Goal: Complete application form: Complete application form

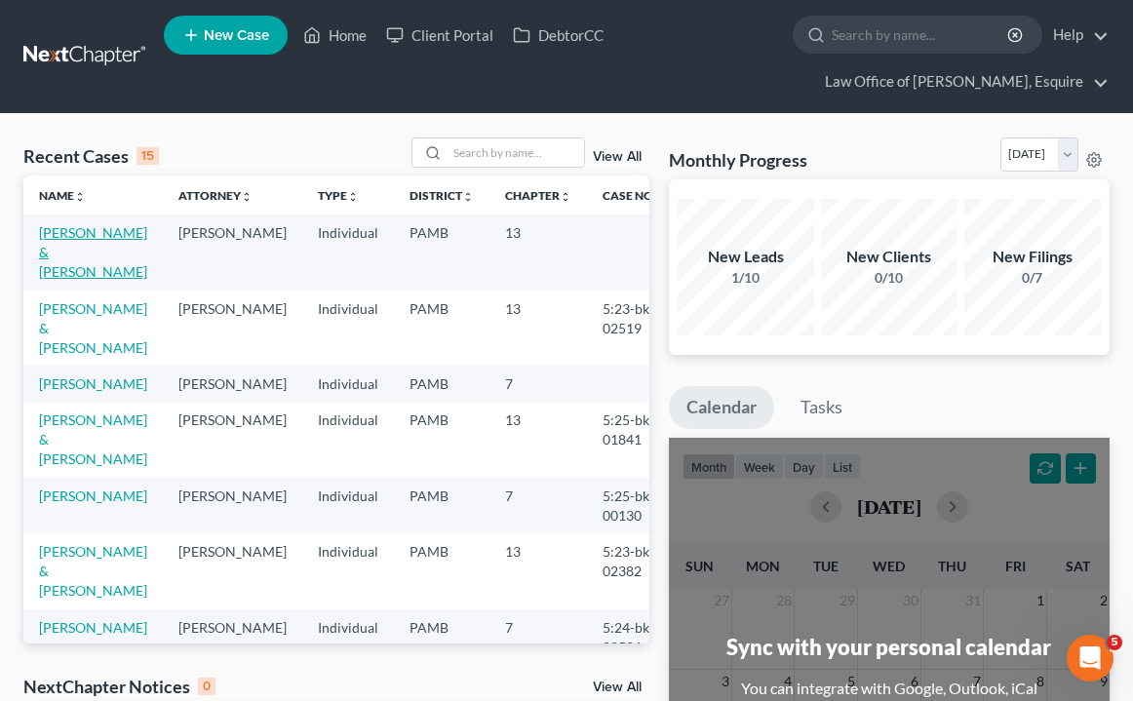
click at [67, 232] on link "[PERSON_NAME] & [PERSON_NAME]" at bounding box center [93, 252] width 108 height 56
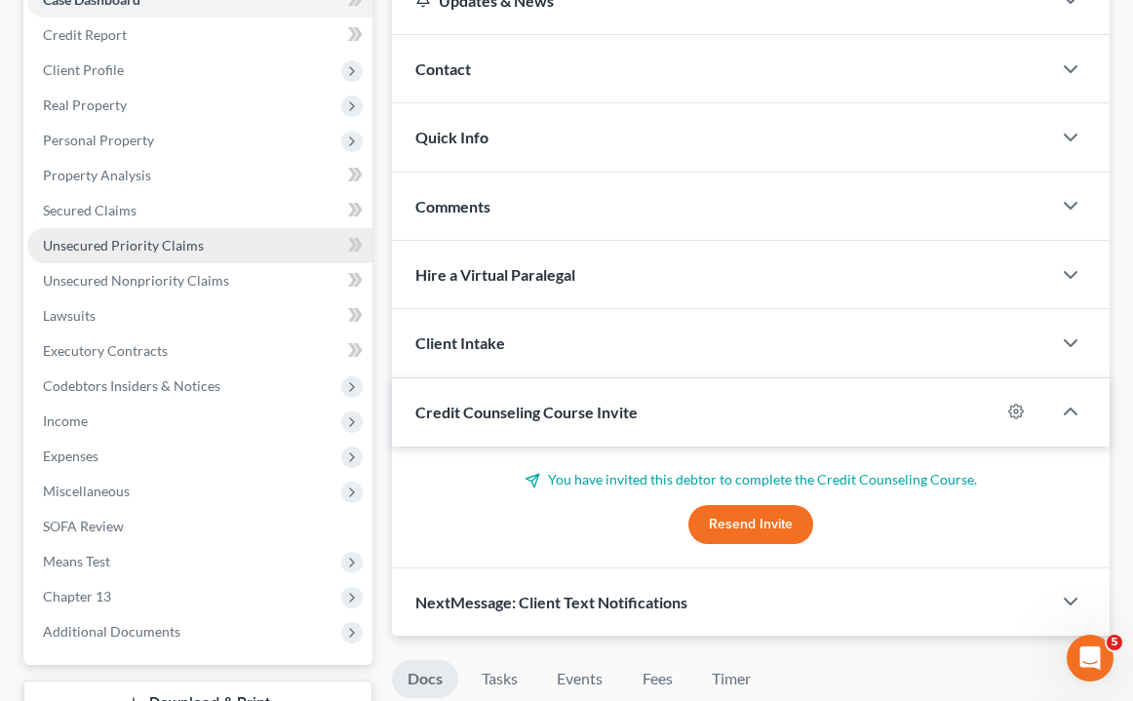
scroll to position [285, 0]
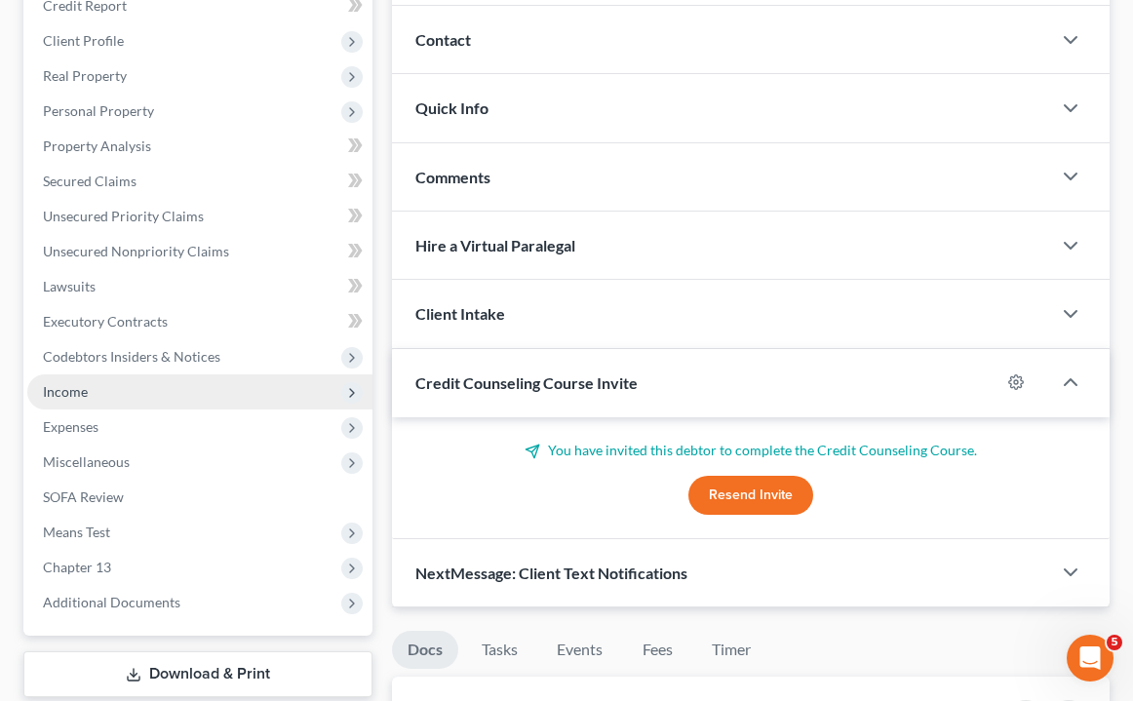
click at [78, 393] on span "Income" at bounding box center [65, 391] width 45 height 17
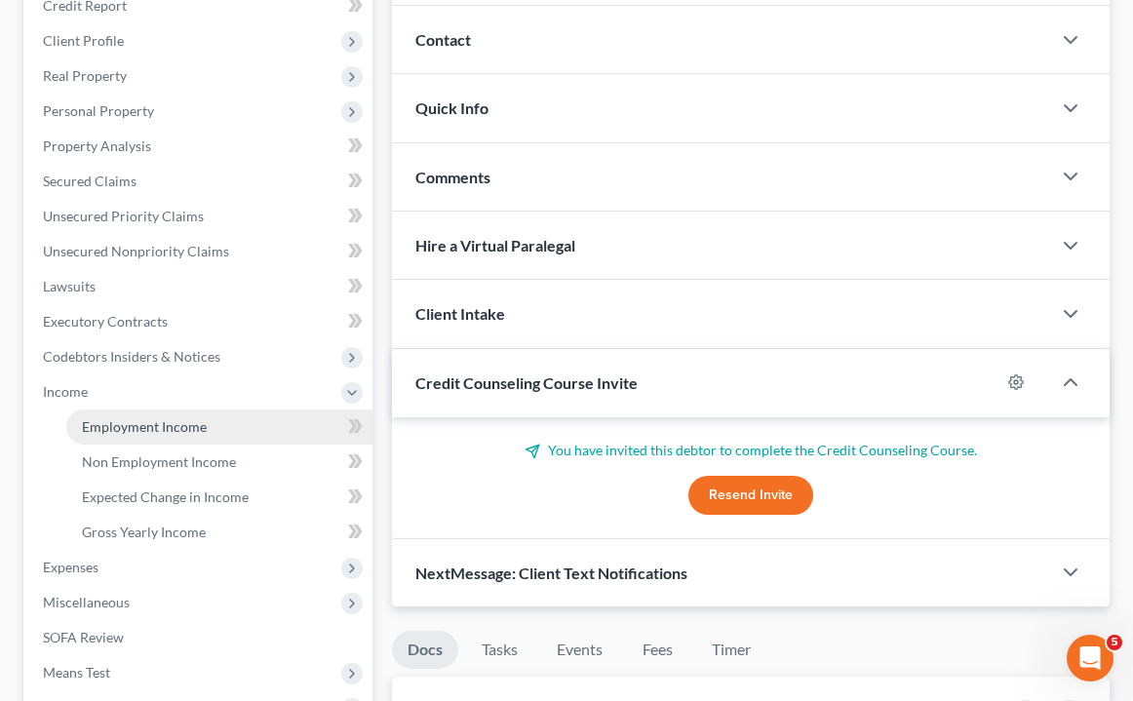
click at [165, 430] on span "Employment Income" at bounding box center [144, 426] width 125 height 17
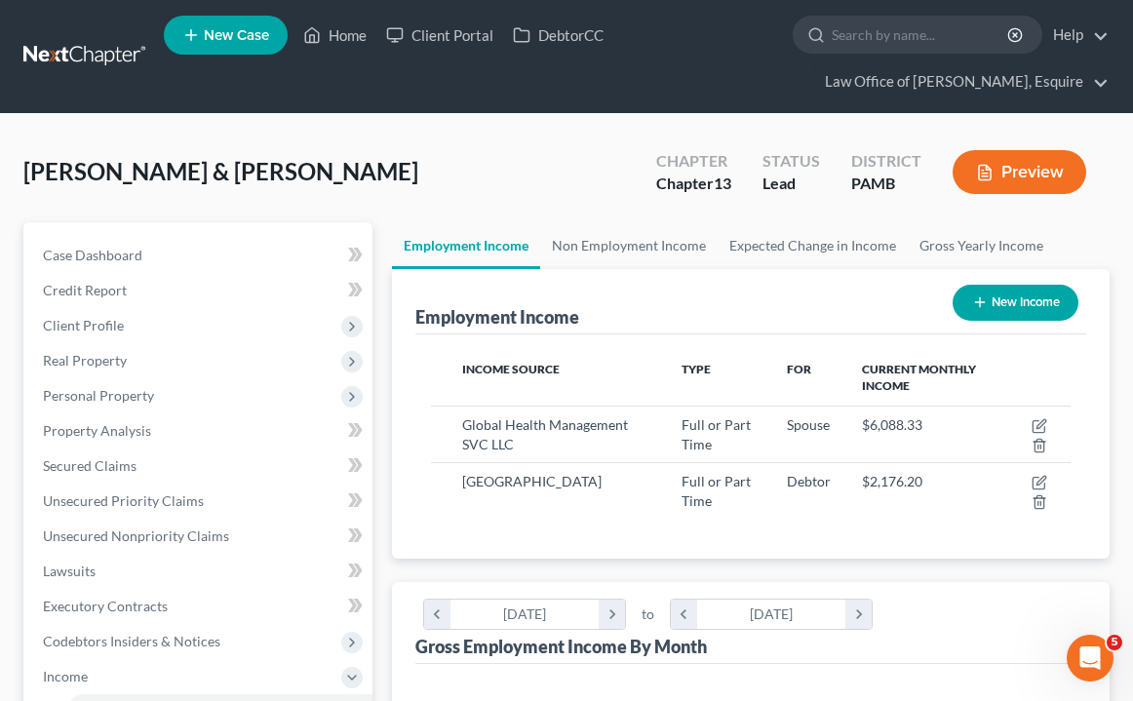
scroll to position [320, 679]
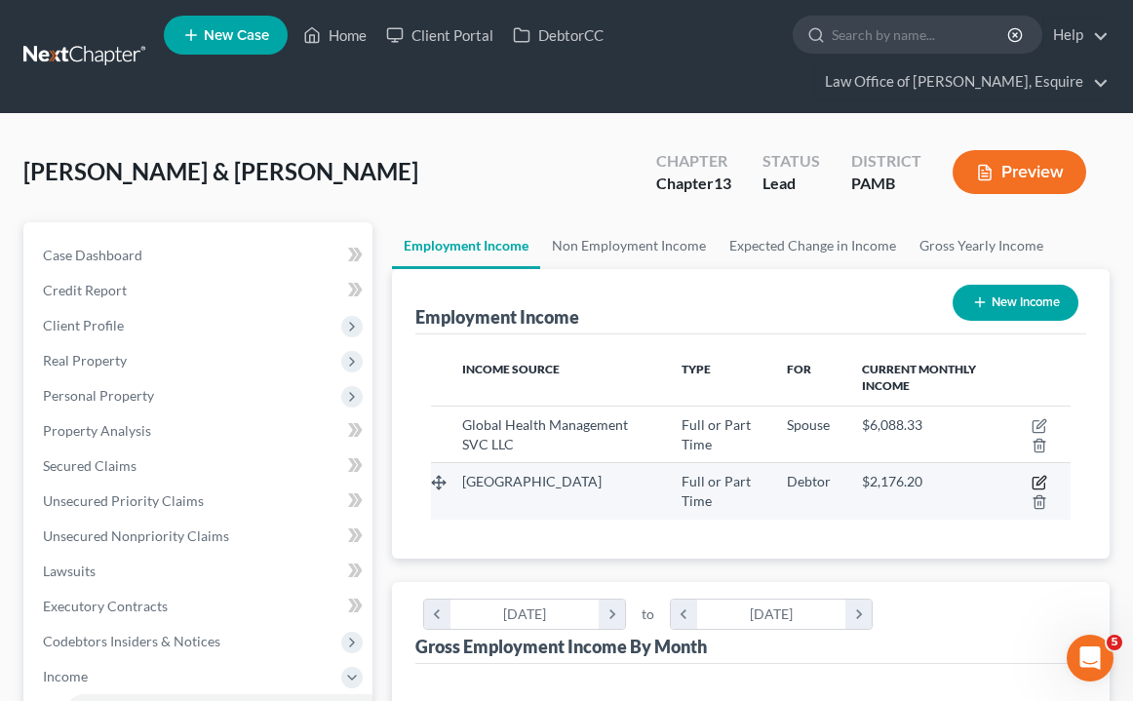
click at [1040, 485] on icon "button" at bounding box center [1041, 481] width 9 height 9
select select "0"
select select "39"
select select "2"
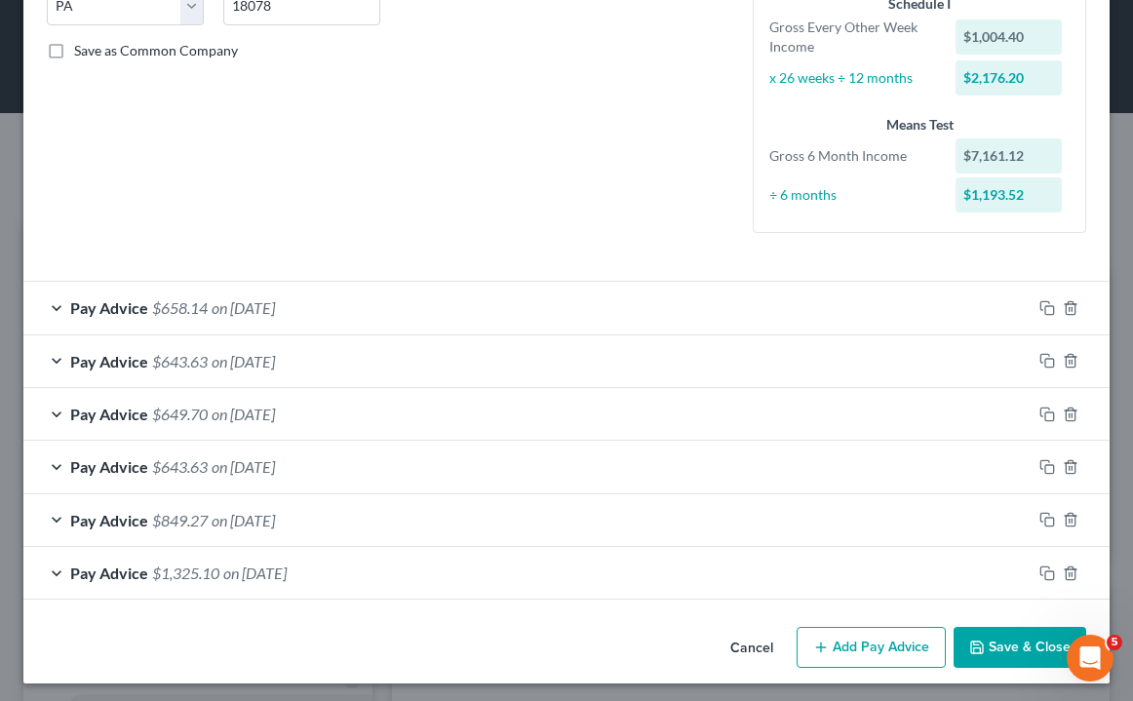
scroll to position [417, 0]
click at [885, 641] on button "Add Pay Advice" at bounding box center [871, 647] width 149 height 41
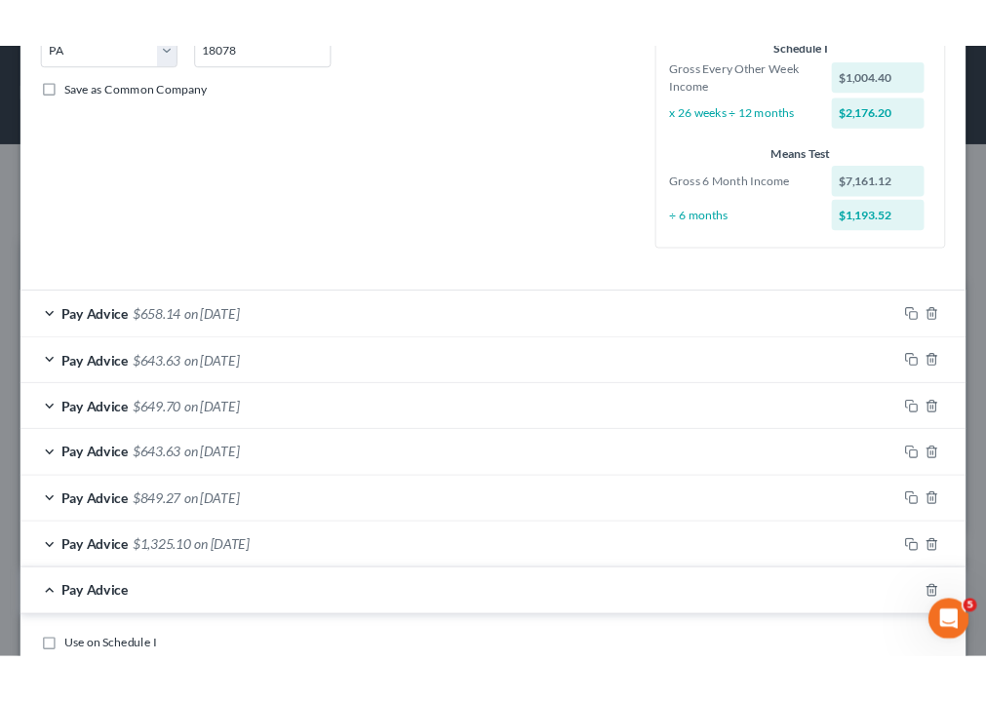
scroll to position [742, 0]
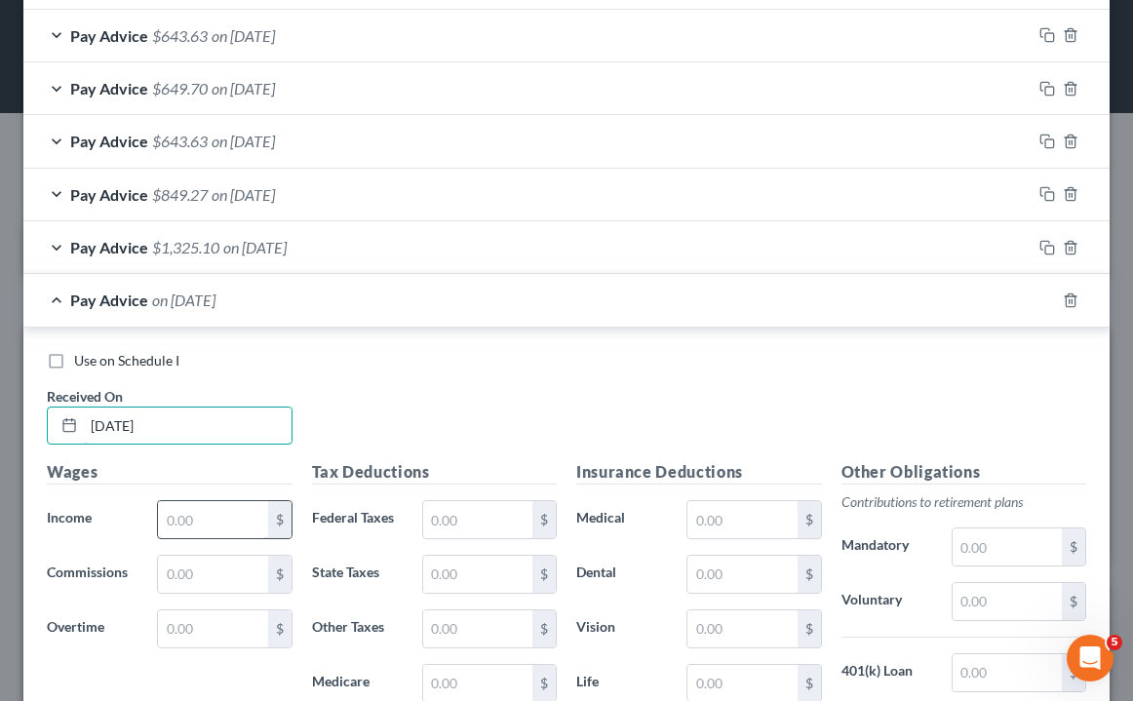
type input "[DATE]"
click at [219, 515] on input "text" at bounding box center [212, 519] width 109 height 37
click at [221, 510] on input "19" at bounding box center [212, 519] width 109 height 37
type input "1,958.40"
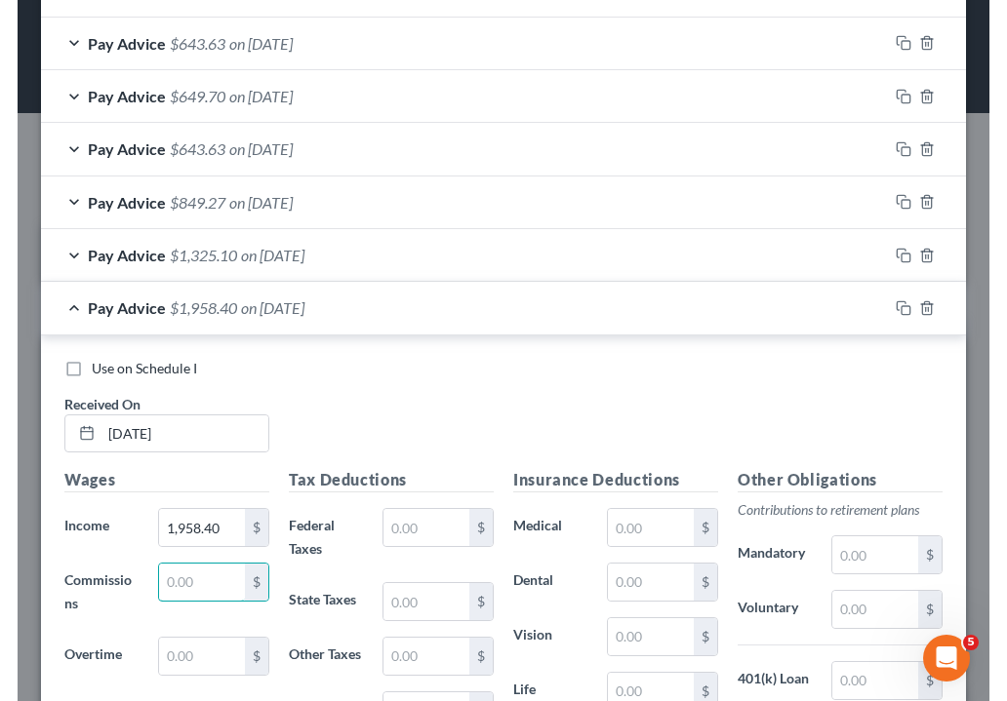
scroll to position [277, 595]
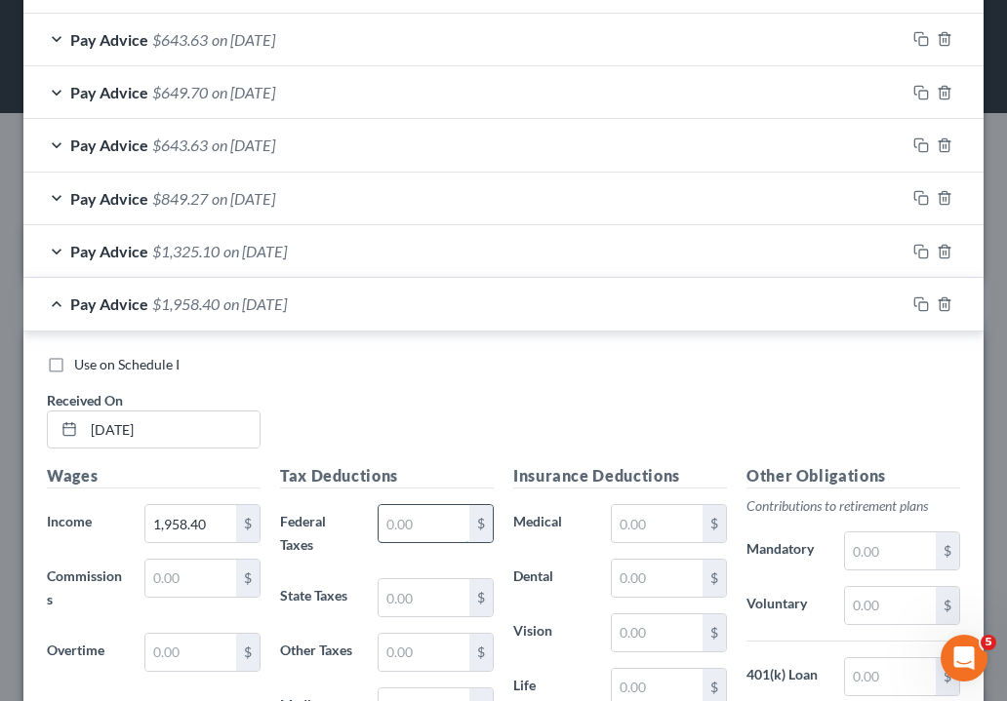
click at [413, 509] on input "text" at bounding box center [423, 523] width 91 height 37
type input "124.92"
type input "56.83"
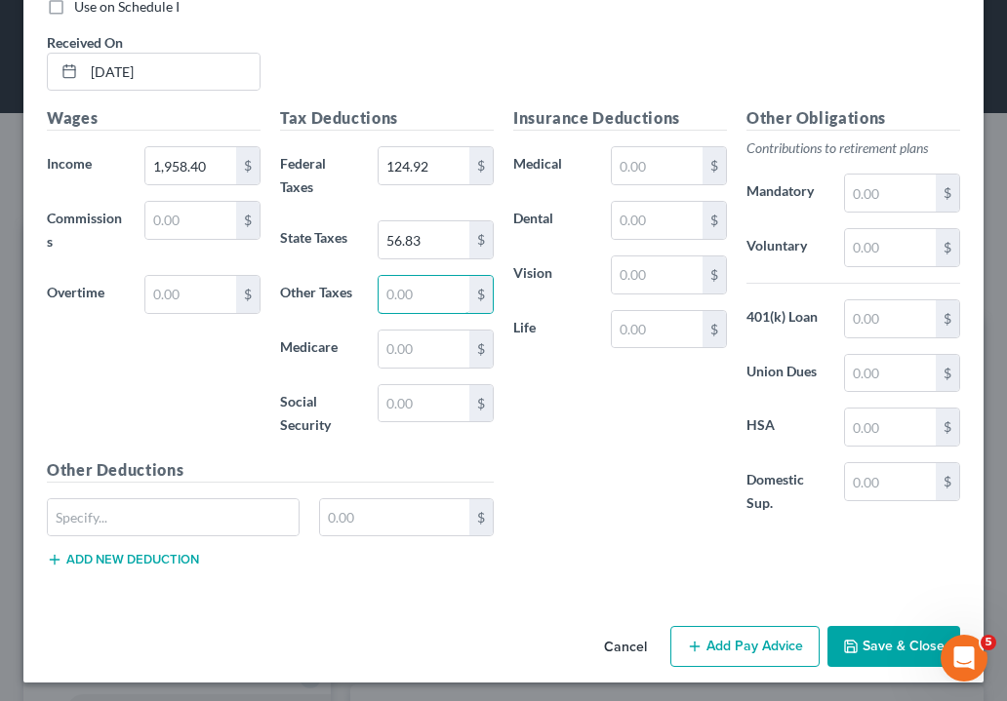
scroll to position [1099, 0]
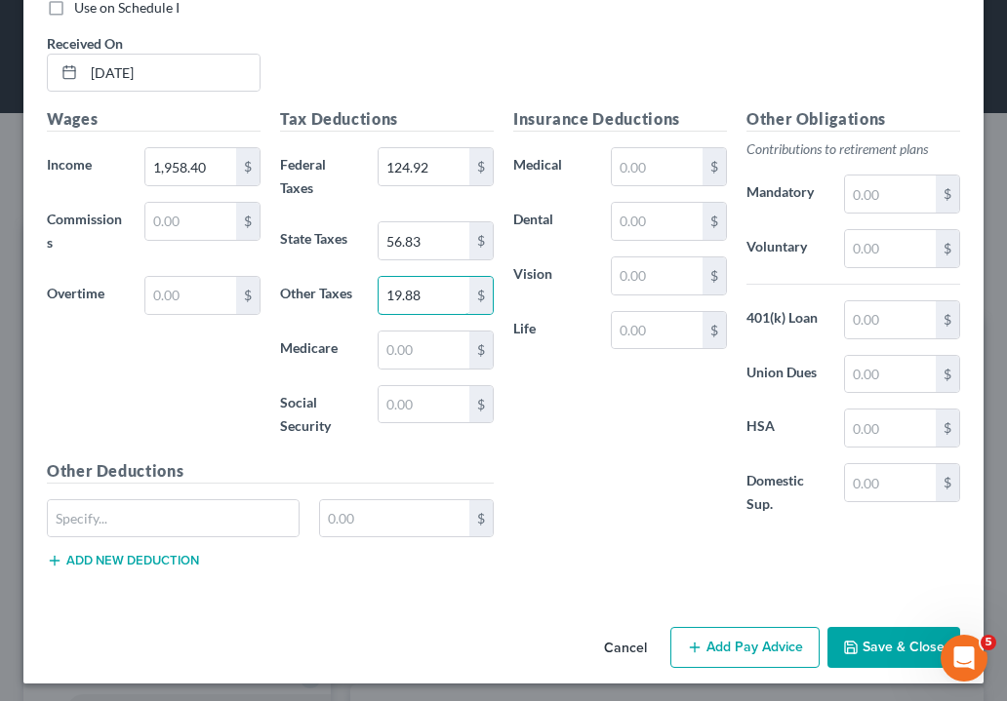
type input "19.88"
type input "26.84"
type input "114.76"
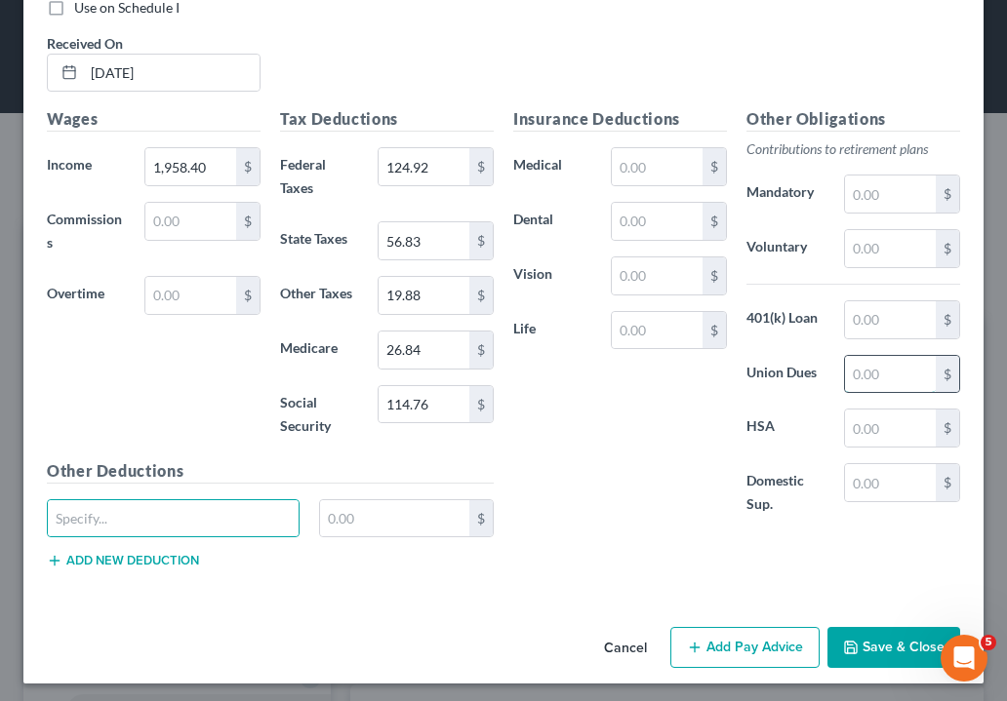
click at [892, 372] on input "text" at bounding box center [890, 374] width 91 height 37
type input "17.26"
click at [662, 168] on input "text" at bounding box center [657, 166] width 91 height 37
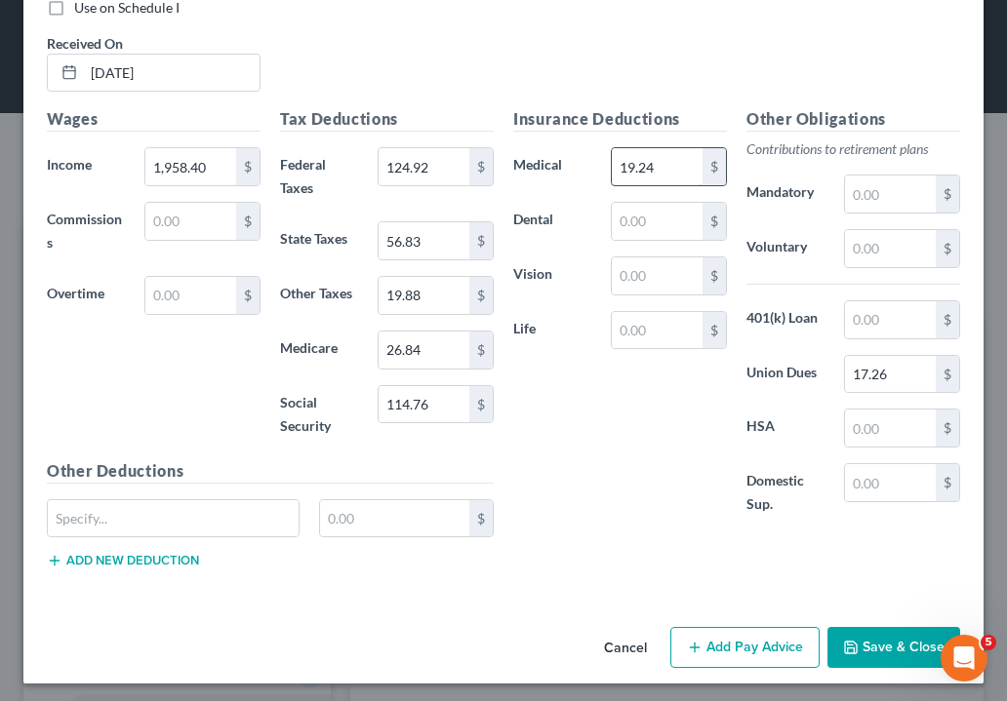
type input "19.24"
type input "3.76"
click at [878, 190] on input "text" at bounding box center [890, 194] width 91 height 37
type input "241.06"
click at [759, 649] on button "Add Pay Advice" at bounding box center [744, 647] width 149 height 41
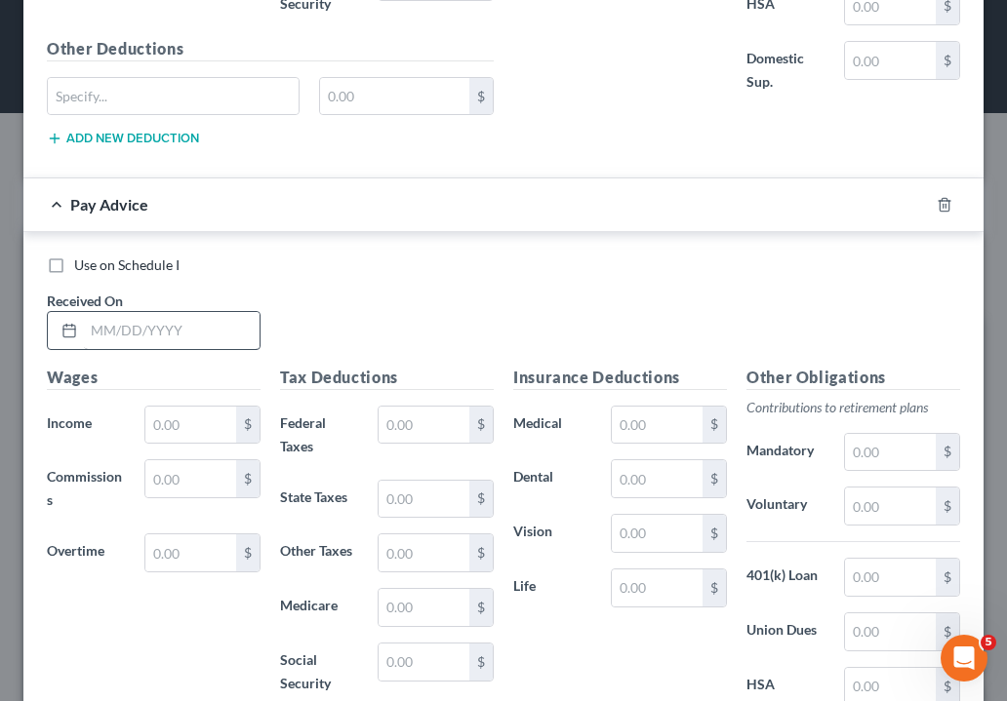
scroll to position [1524, 0]
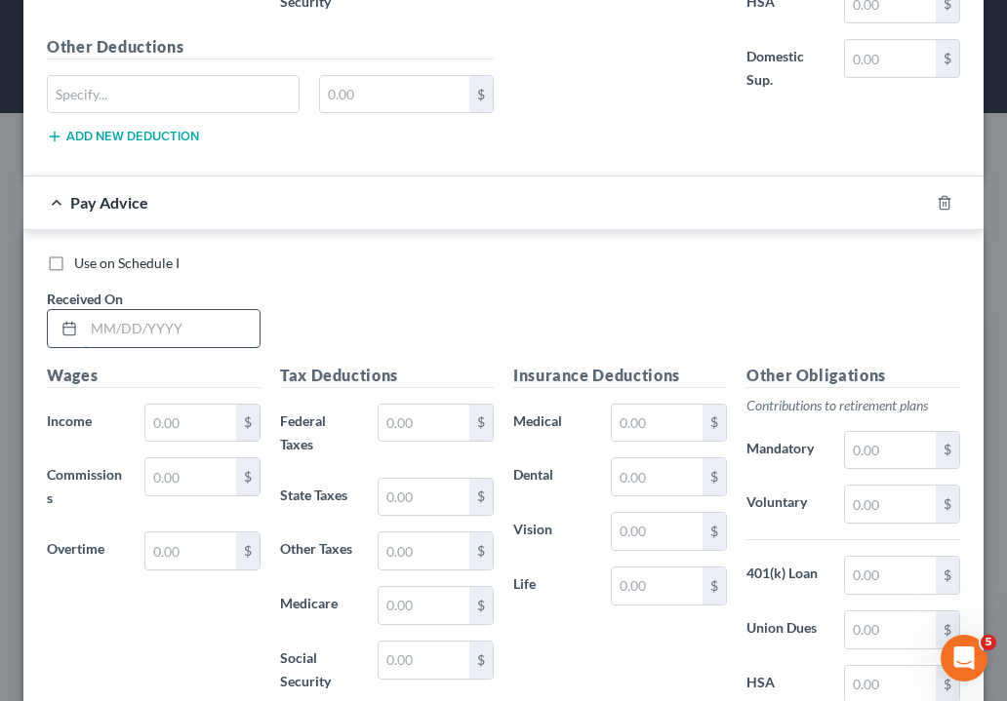
click at [122, 320] on input "text" at bounding box center [172, 328] width 176 height 37
type input "[DATE]"
click at [188, 423] on input "text" at bounding box center [190, 423] width 91 height 37
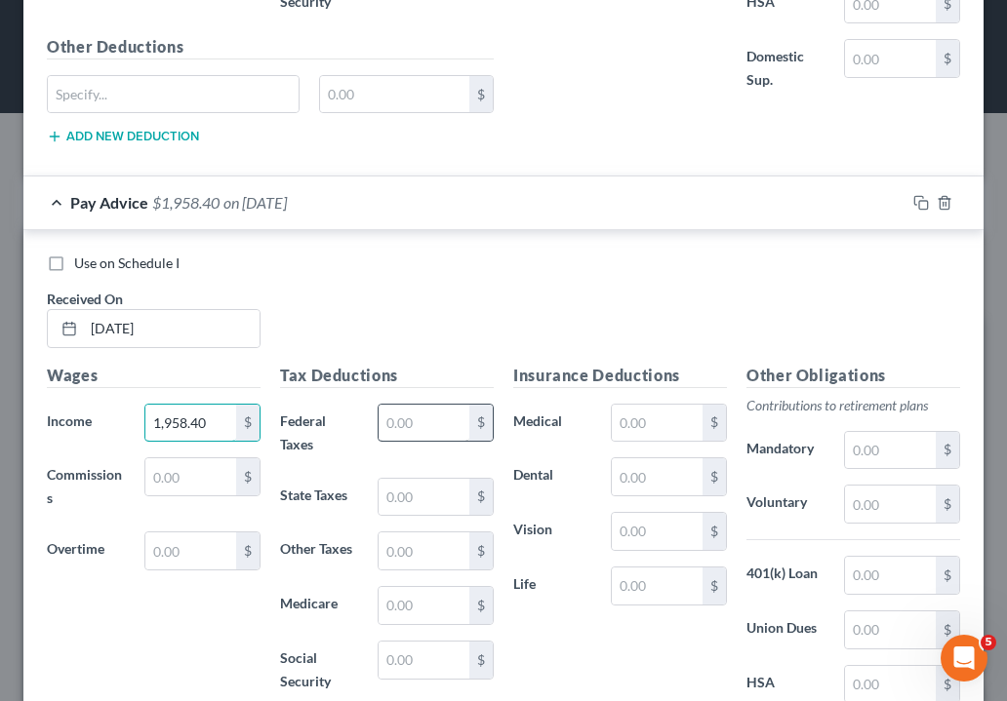
type input "1,958.40"
click at [430, 411] on input "text" at bounding box center [423, 423] width 91 height 37
type input "129.04"
click at [410, 497] on input "text" at bounding box center [423, 497] width 91 height 37
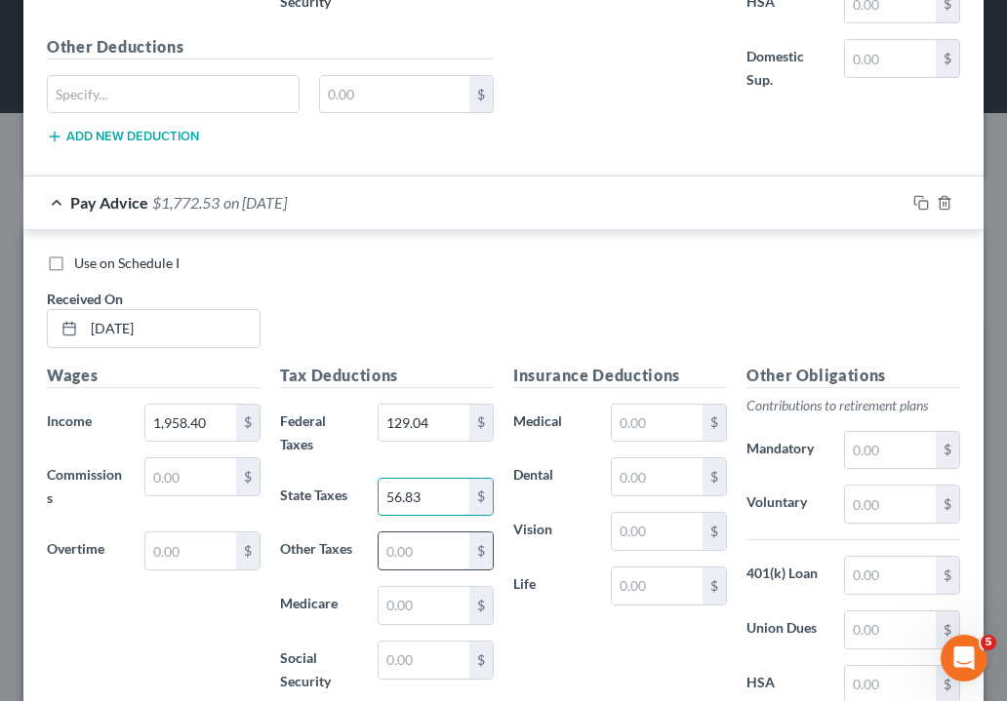
type input "56.83"
click at [430, 550] on input "text" at bounding box center [423, 551] width 91 height 37
click at [425, 618] on div "$" at bounding box center [436, 605] width 116 height 39
click at [434, 599] on input "text" at bounding box center [423, 605] width 91 height 37
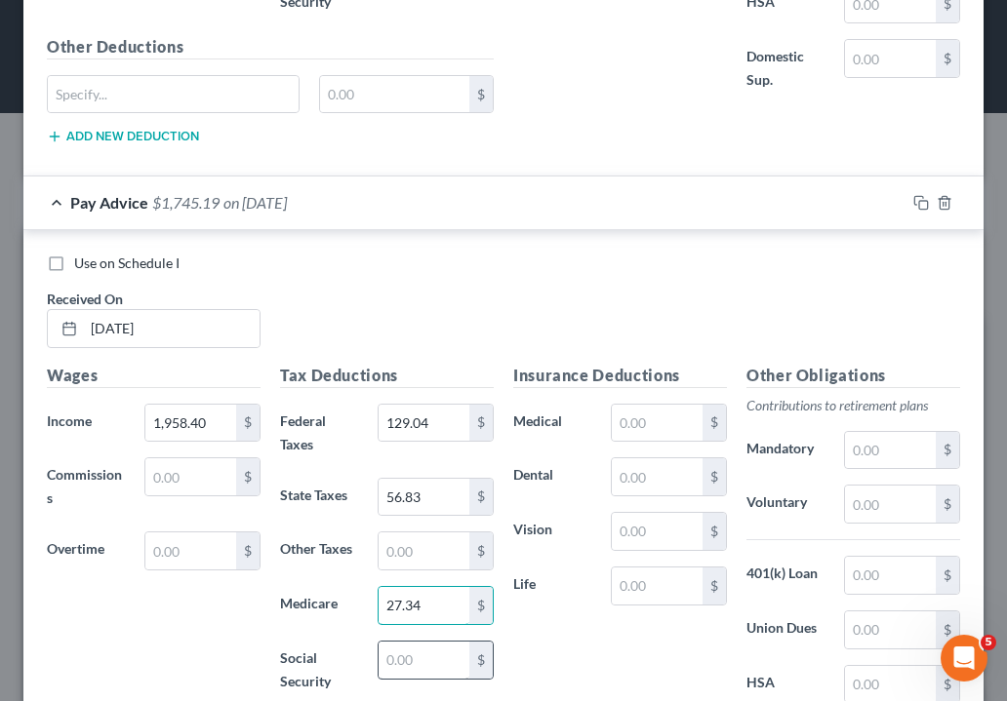
type input "27.34"
click at [418, 651] on input "text" at bounding box center [423, 660] width 91 height 37
type input "116.89"
click at [439, 560] on input "text" at bounding box center [423, 551] width 91 height 37
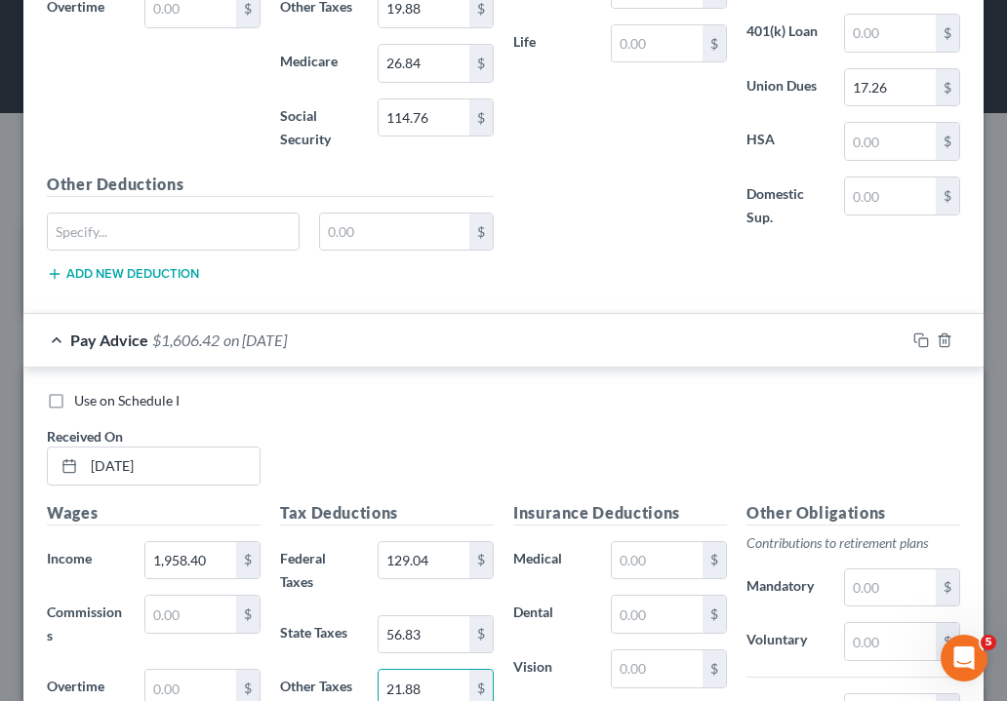
scroll to position [1278, 0]
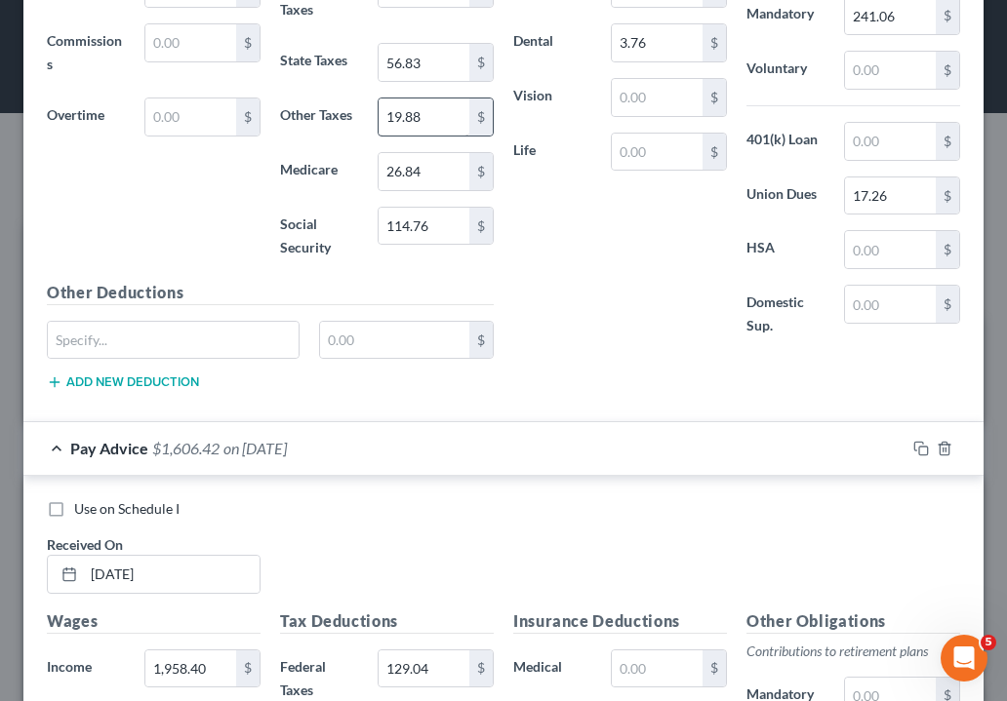
type input "21.88"
click at [435, 107] on input "19.88" at bounding box center [423, 117] width 91 height 37
drag, startPoint x: 435, startPoint y: 107, endPoint x: 374, endPoint y: 107, distance: 61.5
click at [374, 107] on div "19.88 $" at bounding box center [436, 117] width 136 height 39
type input "21.88"
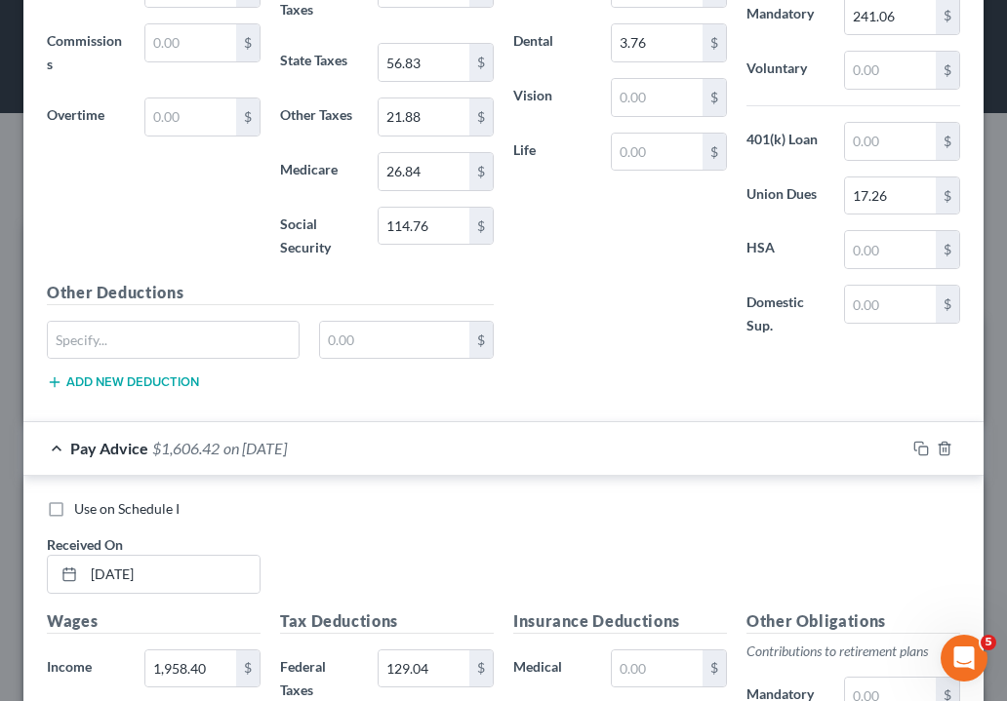
click at [671, 338] on div "Insurance Deductions Medical 19.24 $ Dental 3.76 $ Vision $ Life $" at bounding box center [619, 144] width 233 height 430
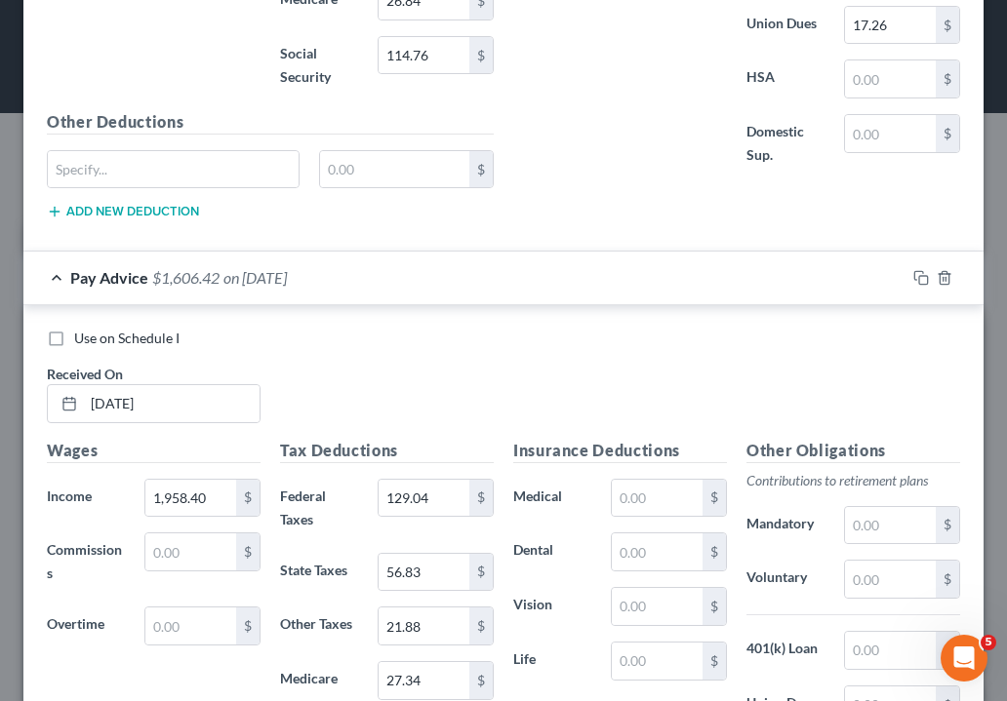
scroll to position [1450, 0]
click at [654, 491] on input "text" at bounding box center [657, 497] width 91 height 37
type input "19.24"
click at [661, 548] on input "text" at bounding box center [657, 551] width 91 height 37
type input "3.76"
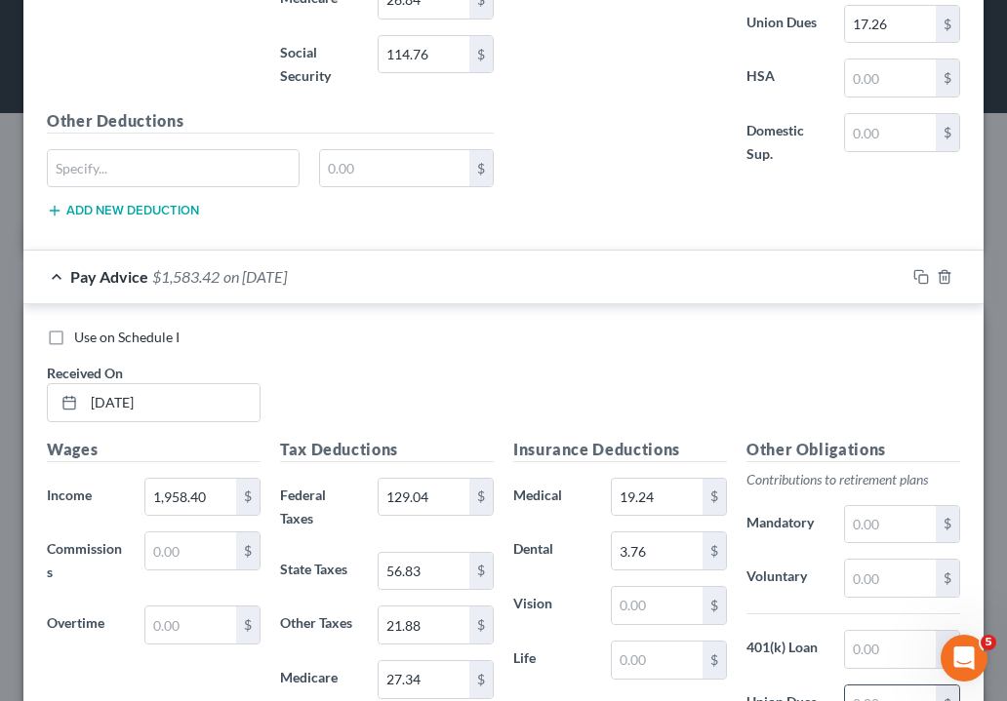
click at [882, 690] on input "text" at bounding box center [890, 704] width 91 height 37
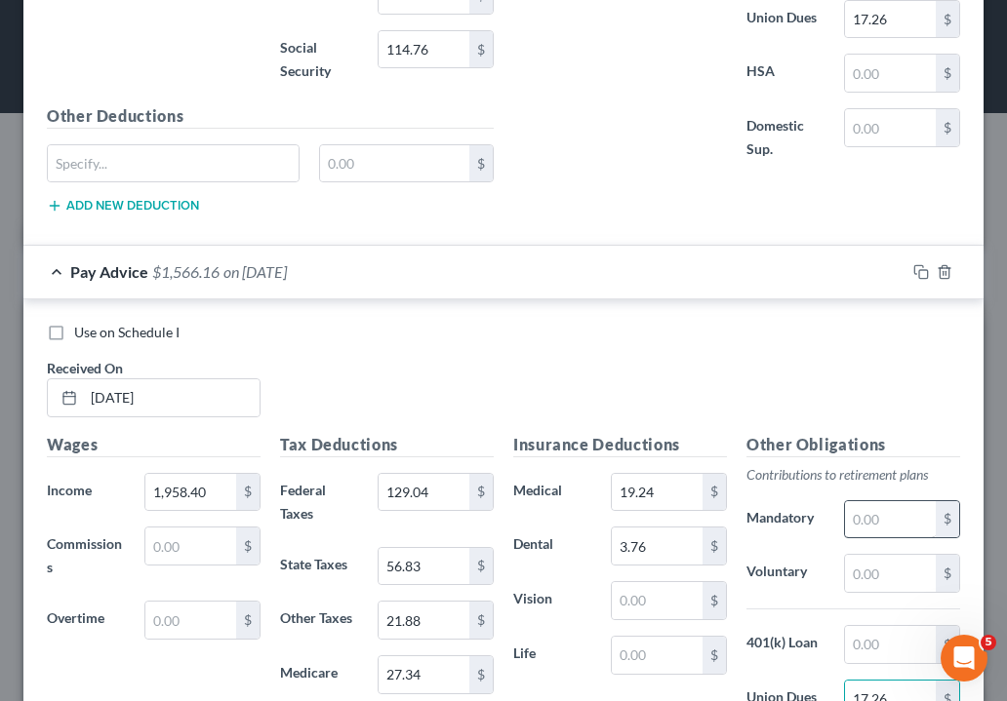
type input "17.26"
click at [876, 519] on input "text" at bounding box center [890, 519] width 91 height 37
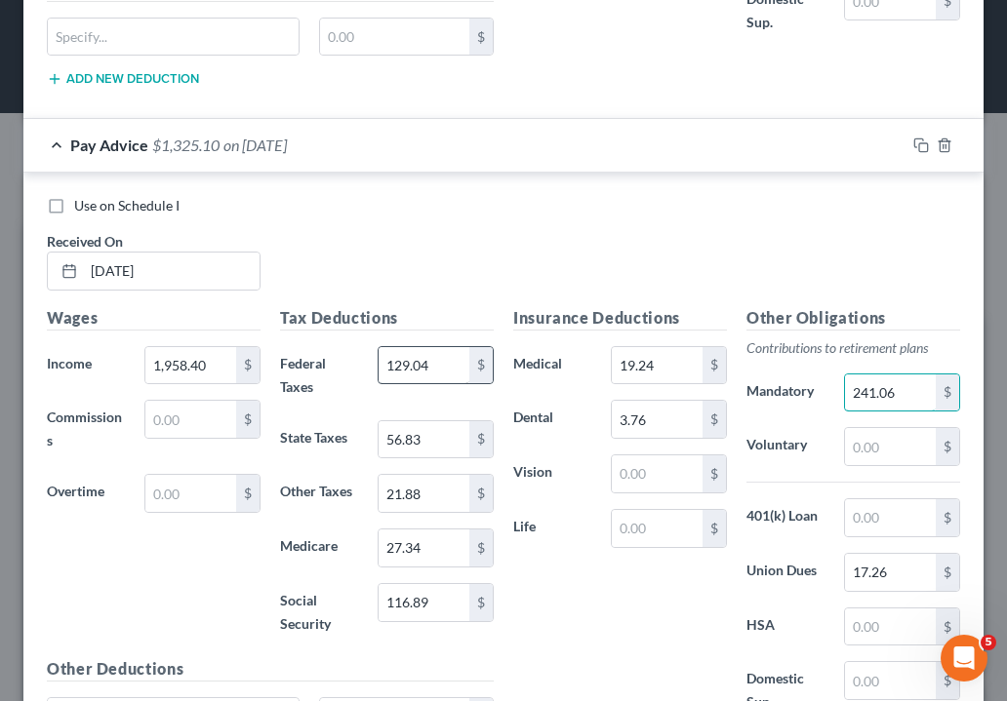
scroll to position [1582, 0]
type input "241.06"
click at [666, 470] on input "text" at bounding box center [657, 473] width 91 height 37
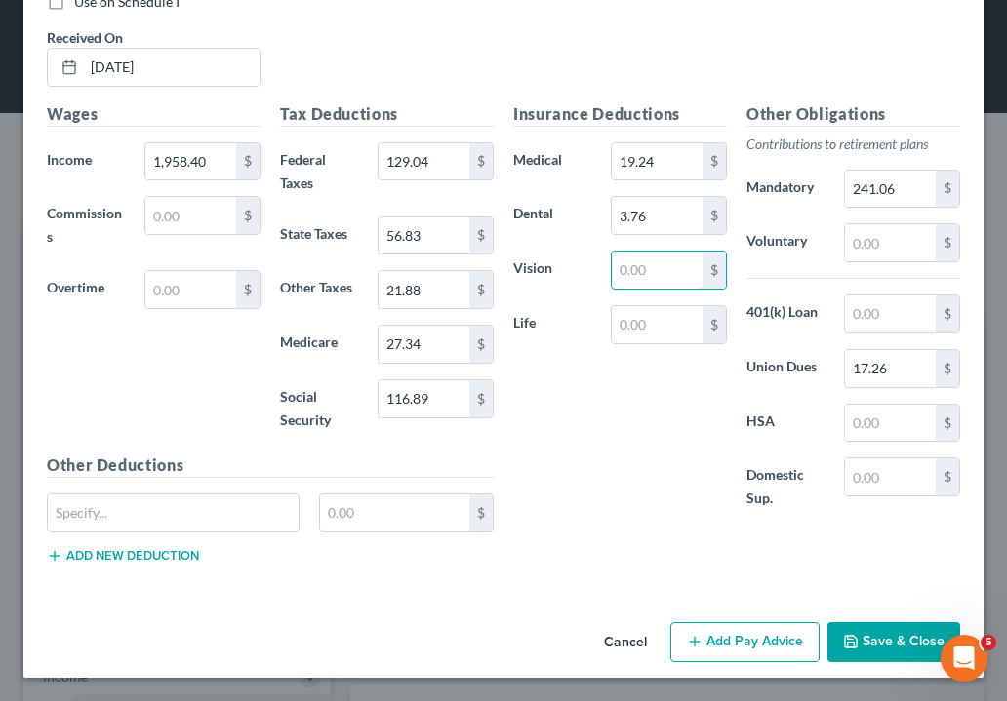
scroll to position [1778, 0]
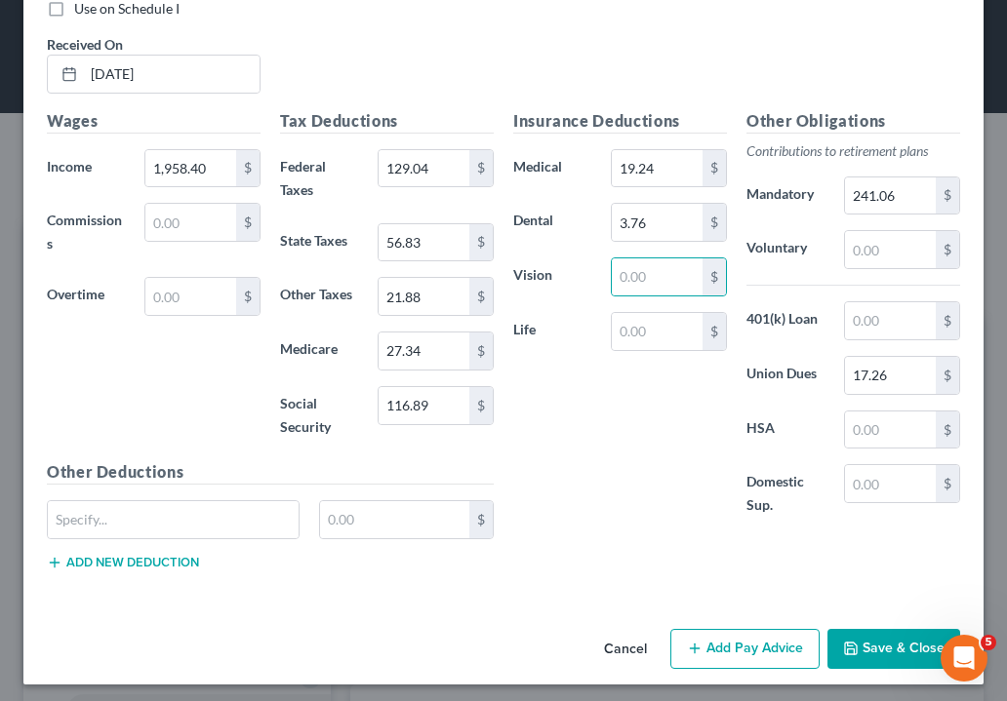
click at [885, 652] on button "Save & Close" at bounding box center [893, 649] width 133 height 41
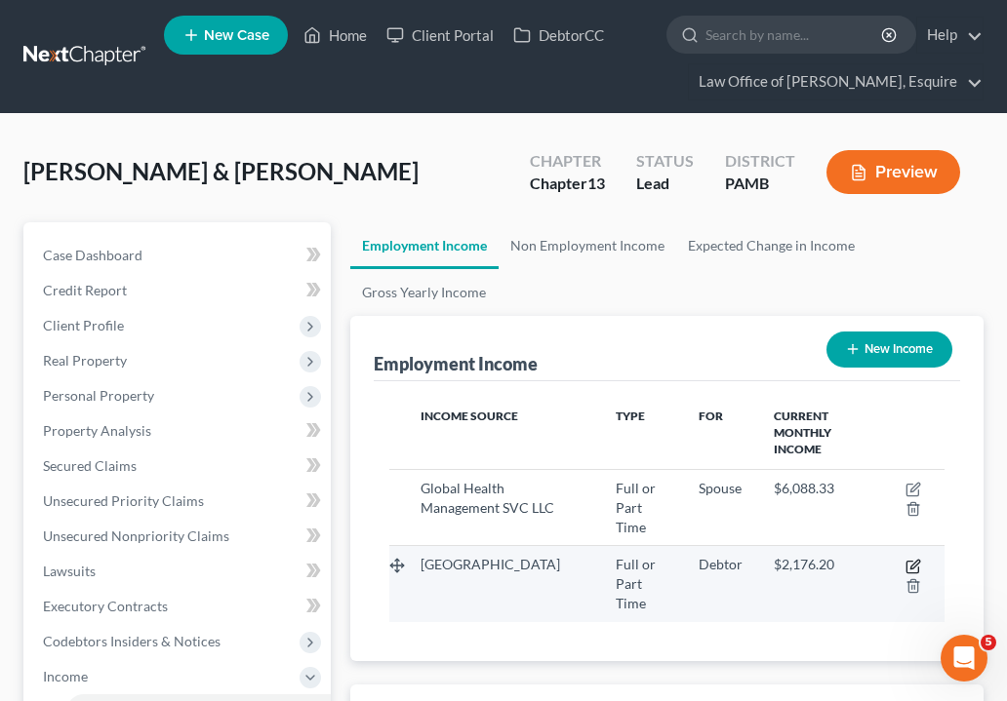
click at [911, 559] on icon "button" at bounding box center [913, 567] width 16 height 16
select select "0"
select select "39"
select select "2"
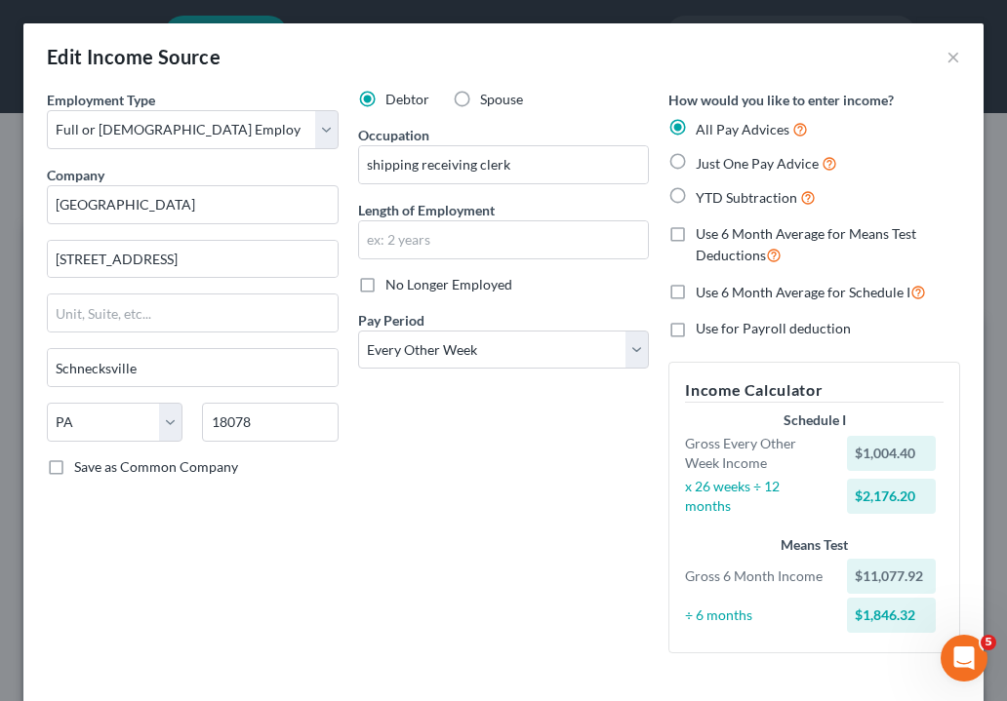
scroll to position [526, 0]
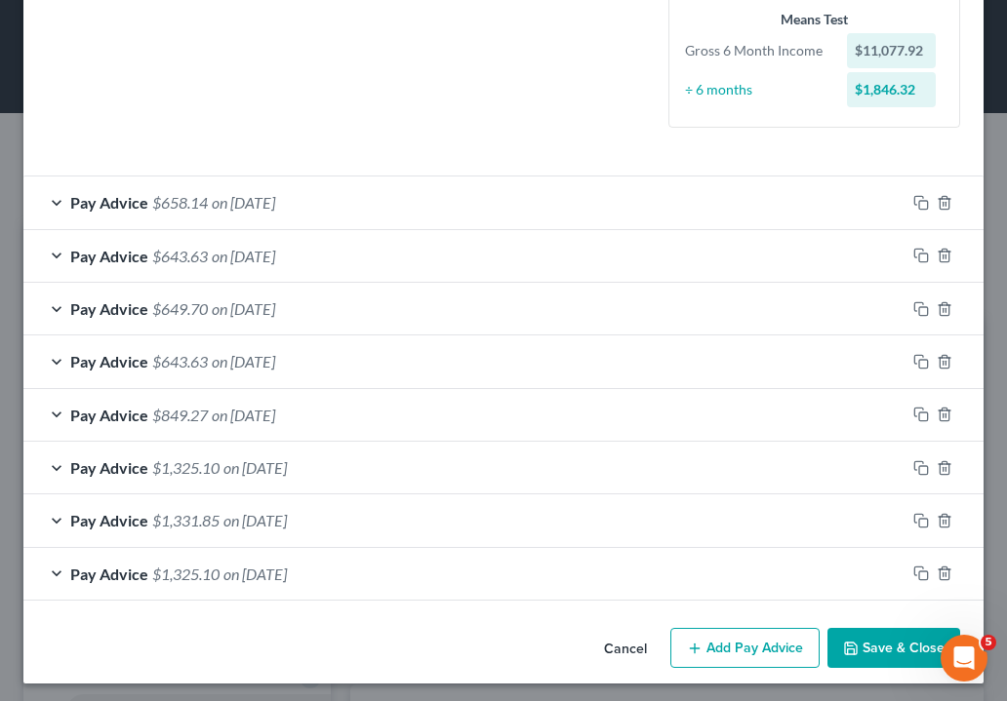
click at [747, 642] on button "Add Pay Advice" at bounding box center [744, 648] width 149 height 41
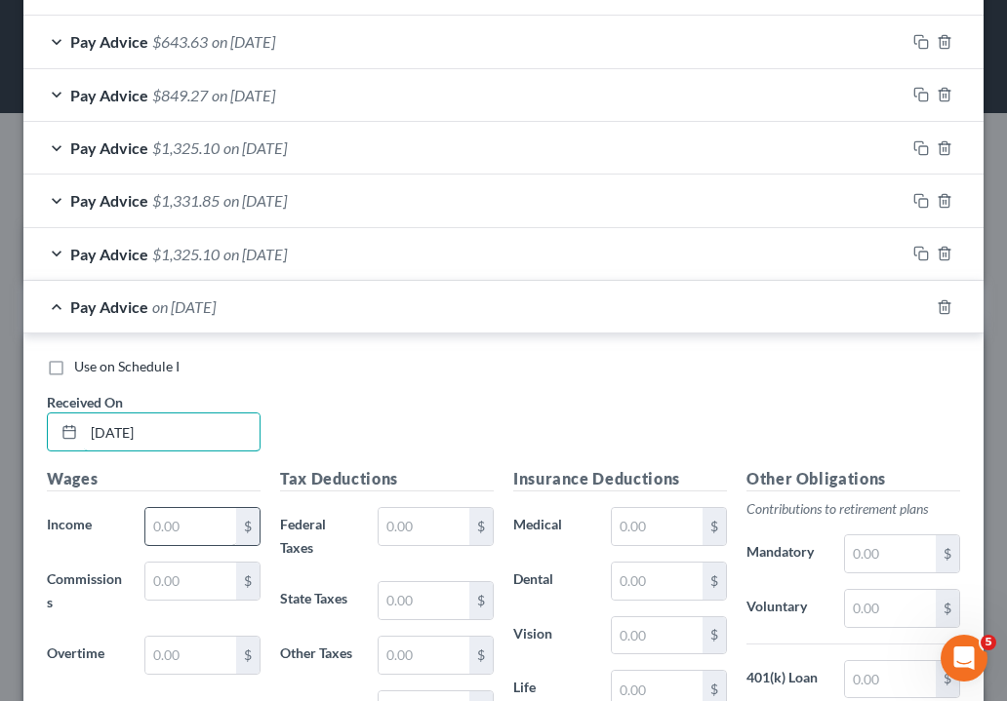
type input "[DATE]"
click at [183, 516] on input "text" at bounding box center [190, 526] width 91 height 37
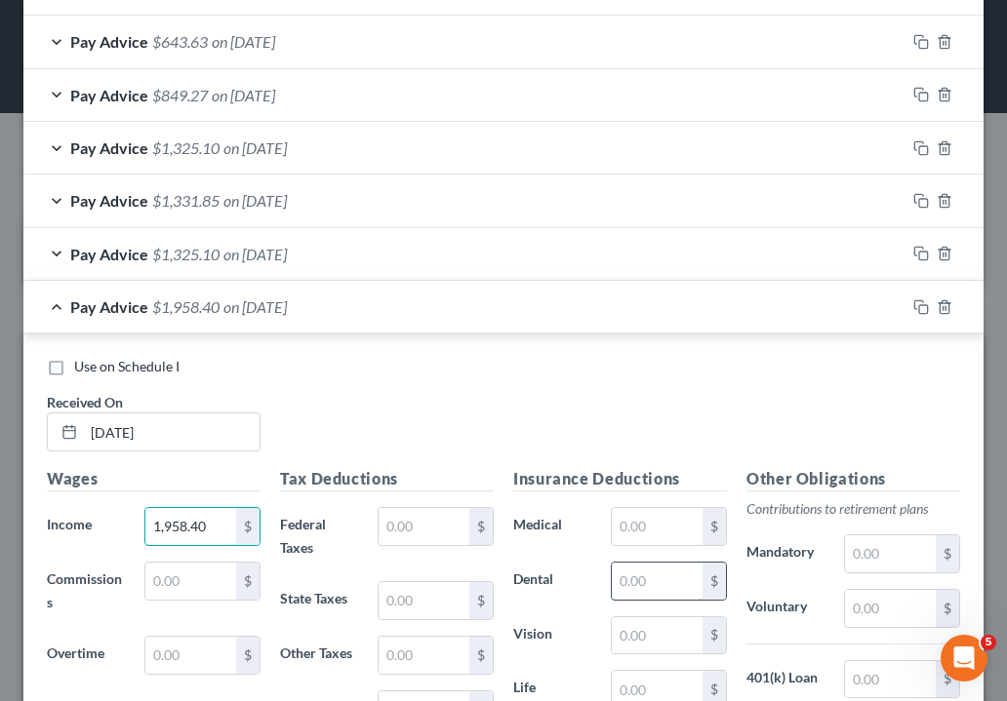
type input "1,958.40"
click at [645, 571] on input "text" at bounding box center [657, 581] width 91 height 37
type input "3.76"
click at [654, 513] on input "text" at bounding box center [657, 526] width 91 height 37
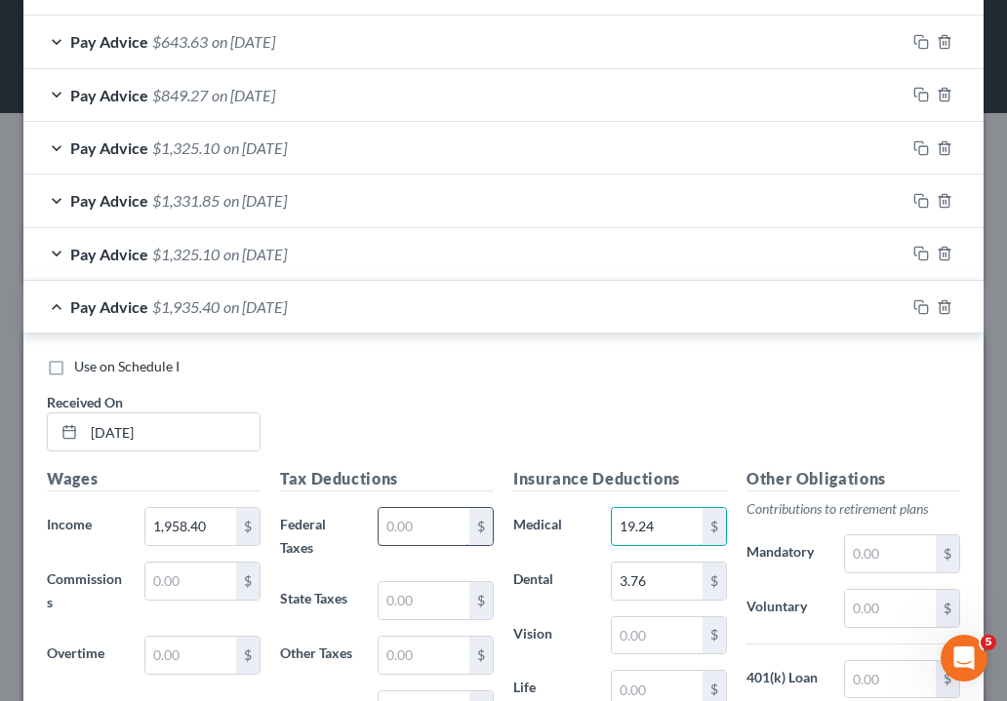
type input "19.24"
click at [398, 508] on input "text" at bounding box center [423, 526] width 91 height 37
type input "124.92"
click at [452, 597] on input "text" at bounding box center [423, 600] width 91 height 37
type input "56.83"
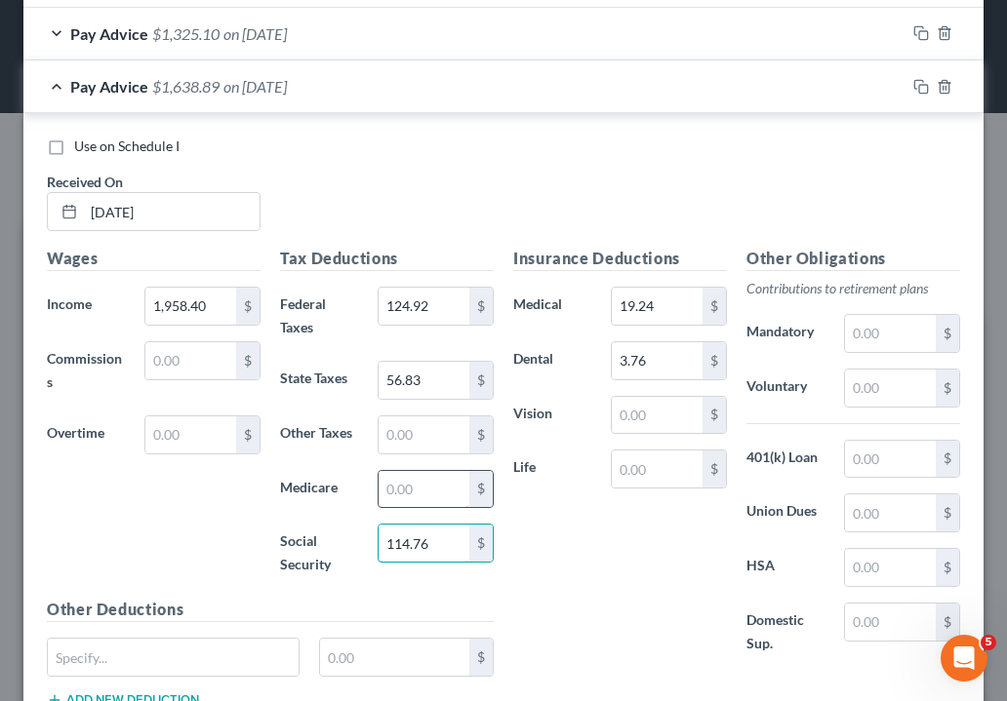
type input "114.76"
click at [407, 480] on input "text" at bounding box center [423, 489] width 91 height 37
type input "26.84"
click at [415, 431] on input "text" at bounding box center [423, 435] width 91 height 37
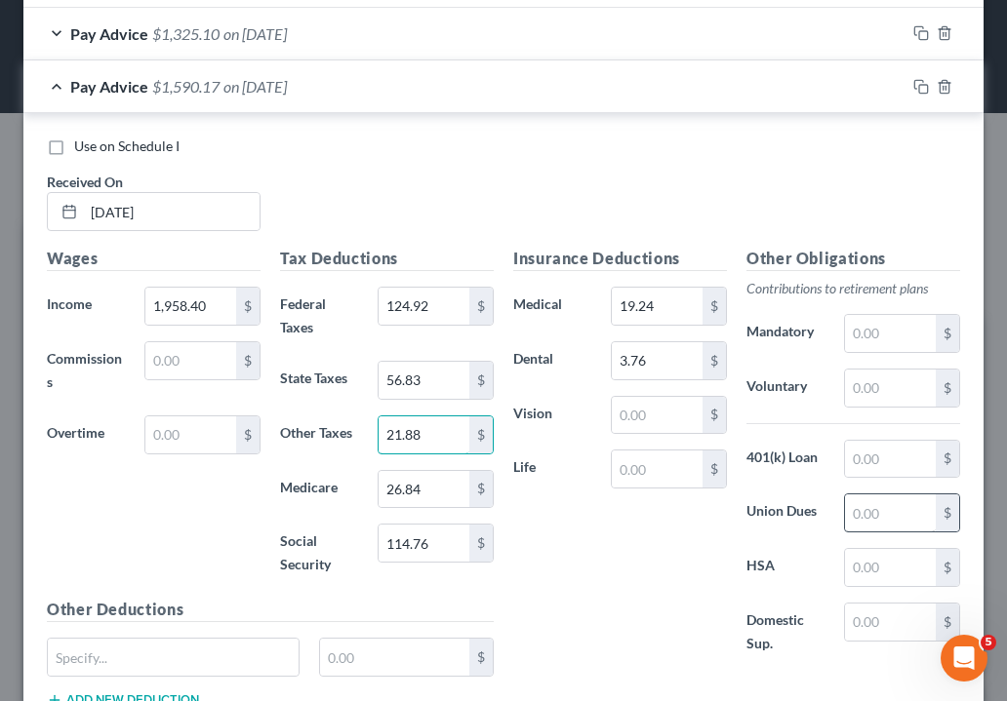
type input "21.88"
click at [890, 505] on input "text" at bounding box center [890, 513] width 91 height 37
type input "17.26"
click at [872, 329] on input "text" at bounding box center [890, 333] width 91 height 37
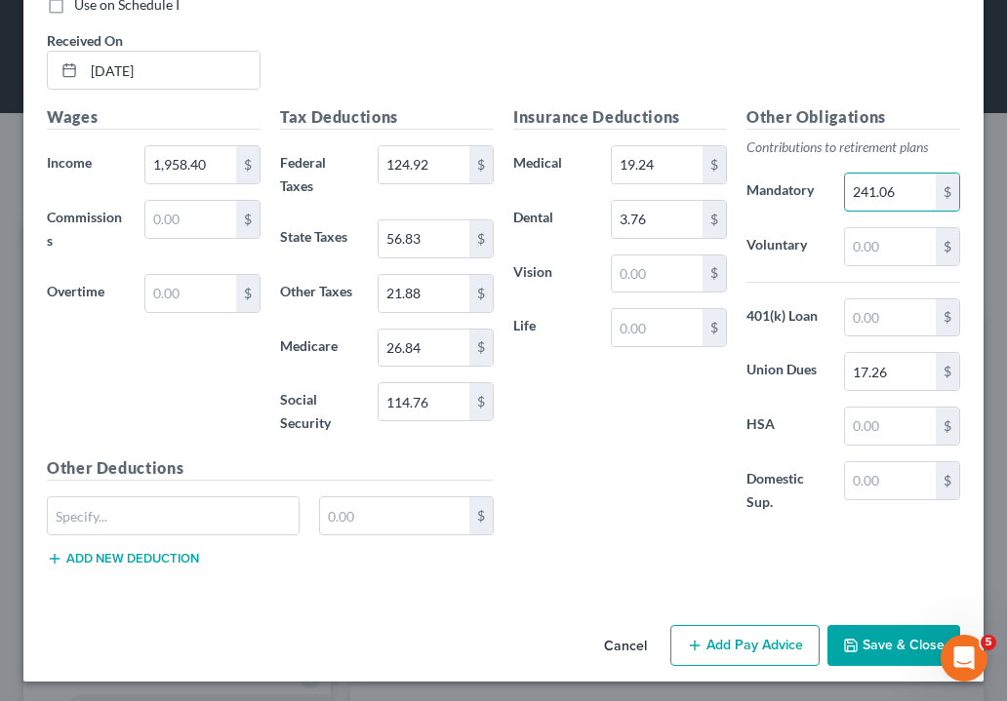
scroll to position [1205, 0]
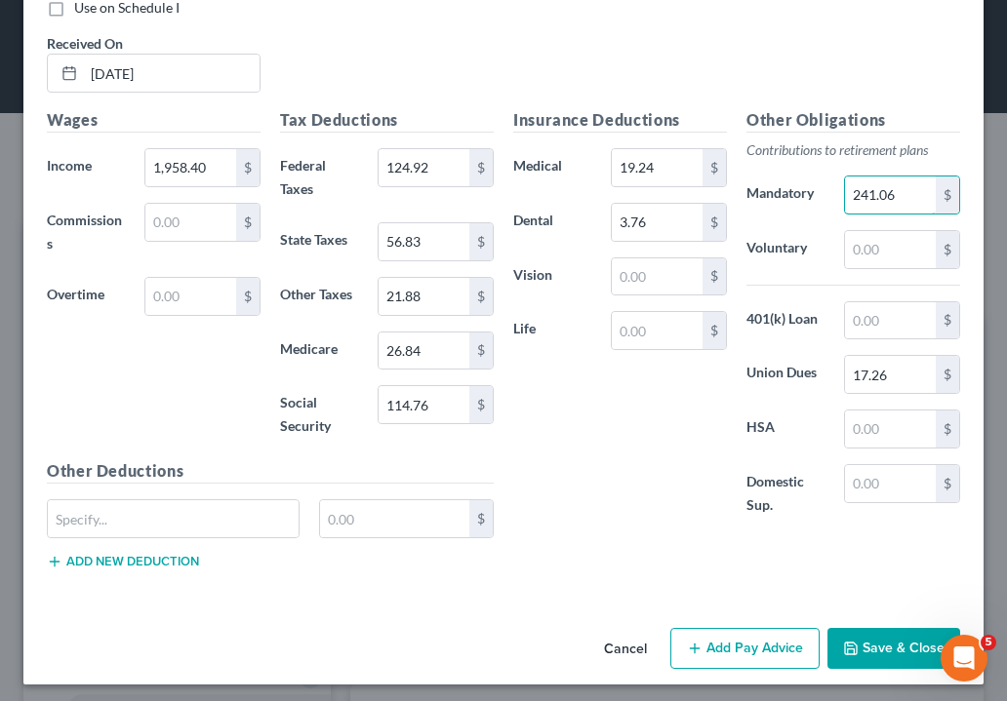
type input "241.06"
click at [758, 635] on button "Add Pay Advice" at bounding box center [744, 648] width 149 height 41
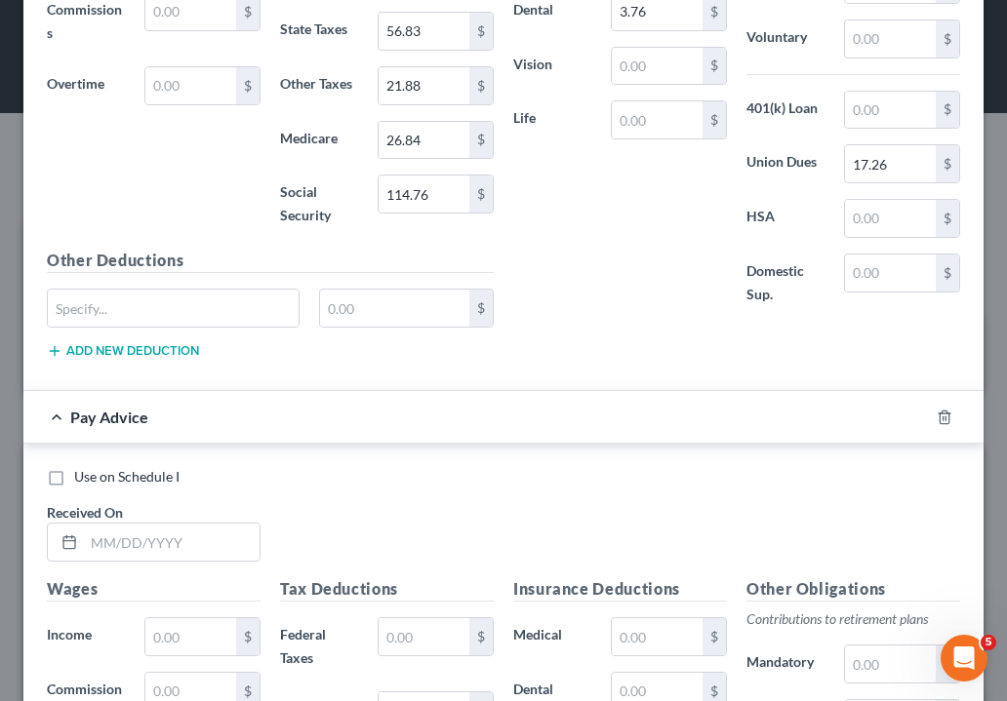
scroll to position [644, 0]
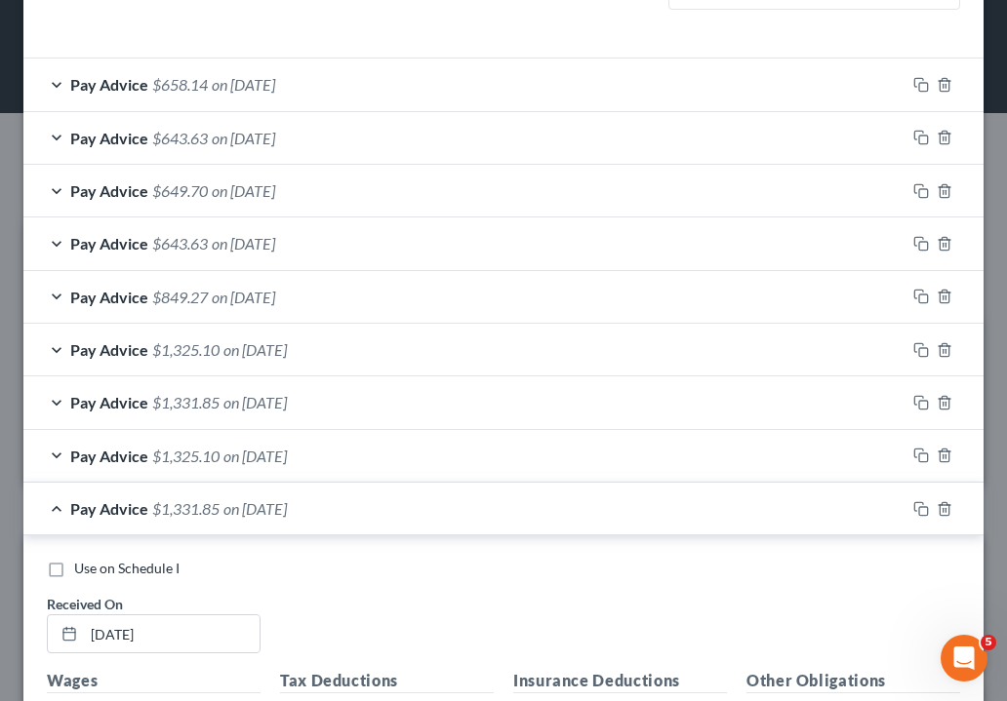
click at [200, 502] on span "$1,331.85" at bounding box center [185, 508] width 67 height 19
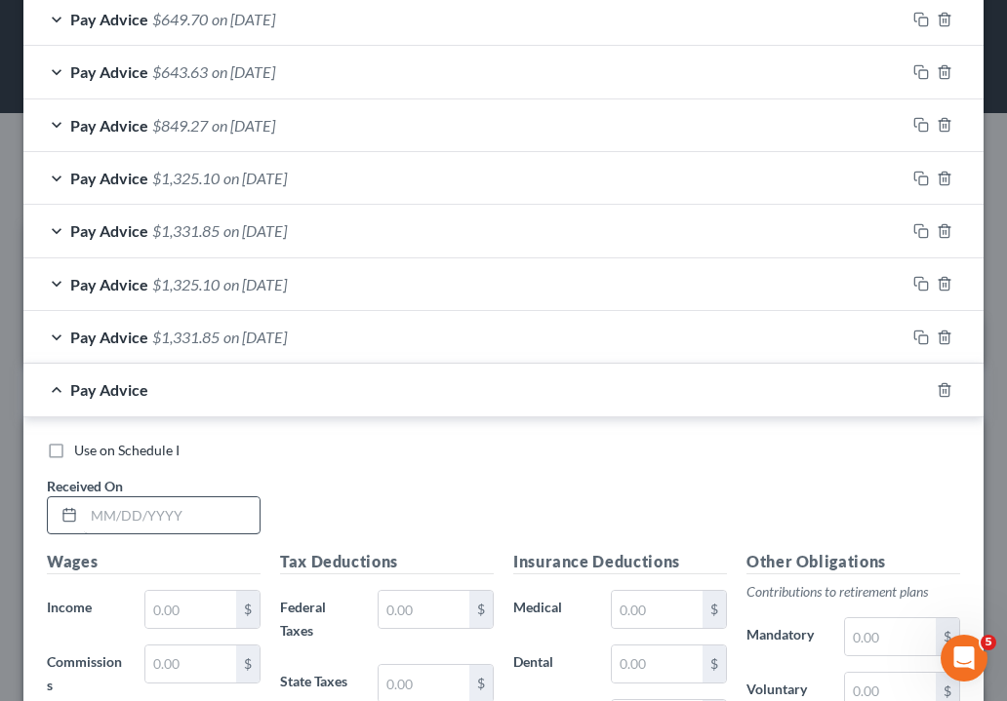
scroll to position [981, 0]
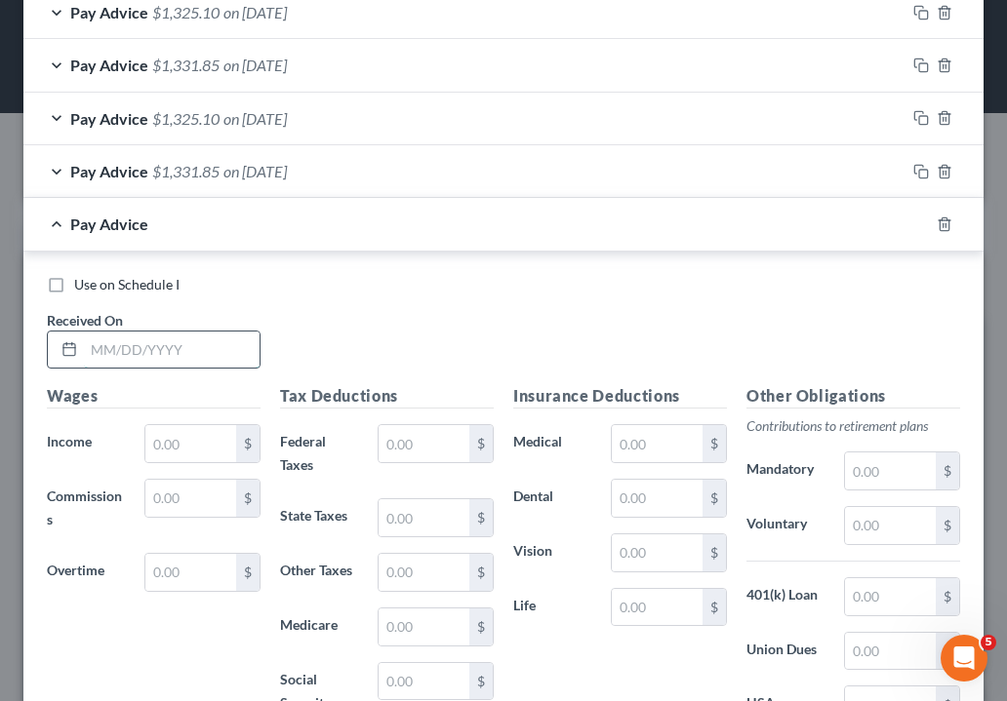
click at [98, 336] on input "text" at bounding box center [172, 350] width 176 height 37
type input "0"
type input "[DATE]"
click at [207, 455] on input "text" at bounding box center [190, 443] width 91 height 37
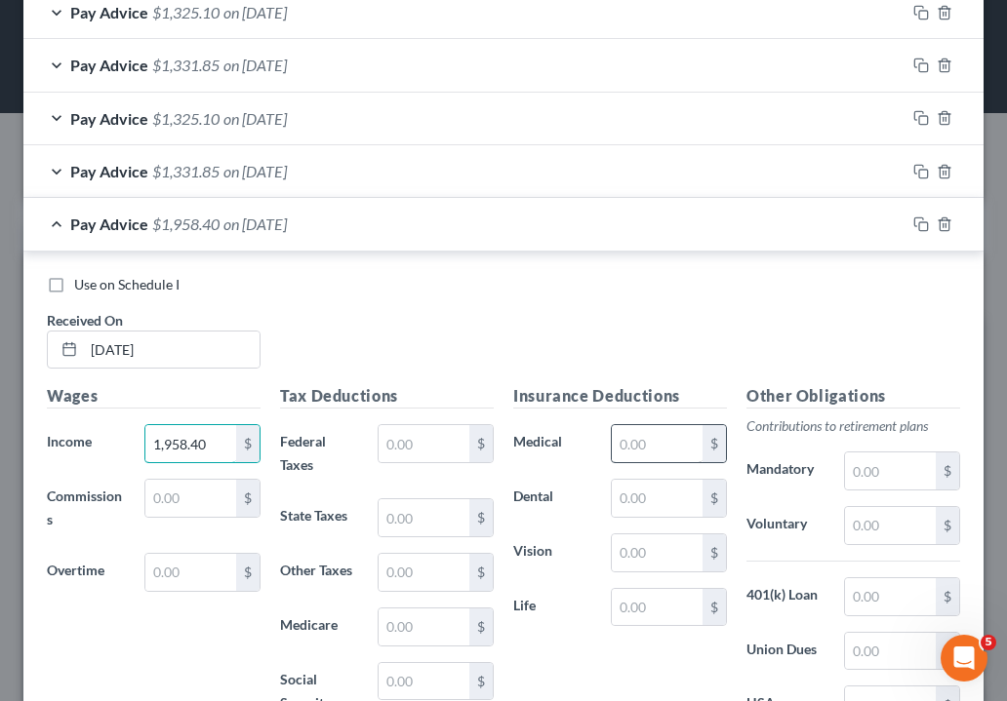
type input "1,958.40"
click at [655, 430] on input "text" at bounding box center [657, 443] width 91 height 37
type input "19.24"
click at [678, 495] on input "text" at bounding box center [657, 498] width 91 height 37
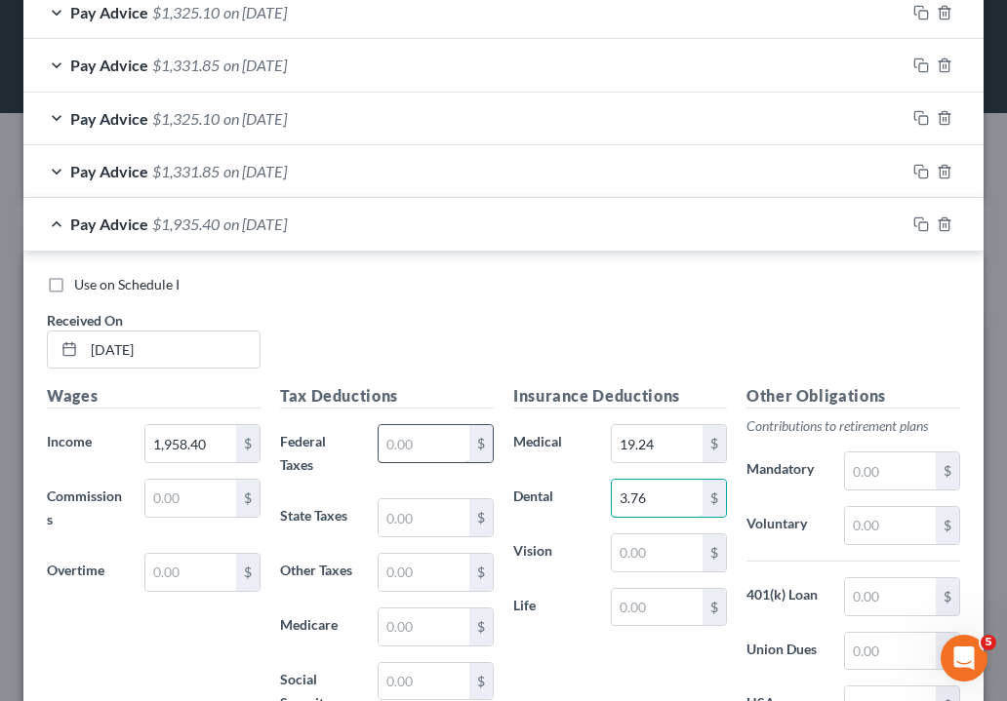
type input "3.76"
click at [410, 432] on input "text" at bounding box center [423, 443] width 91 height 37
type input "129.04"
click at [402, 512] on input "text" at bounding box center [423, 517] width 91 height 37
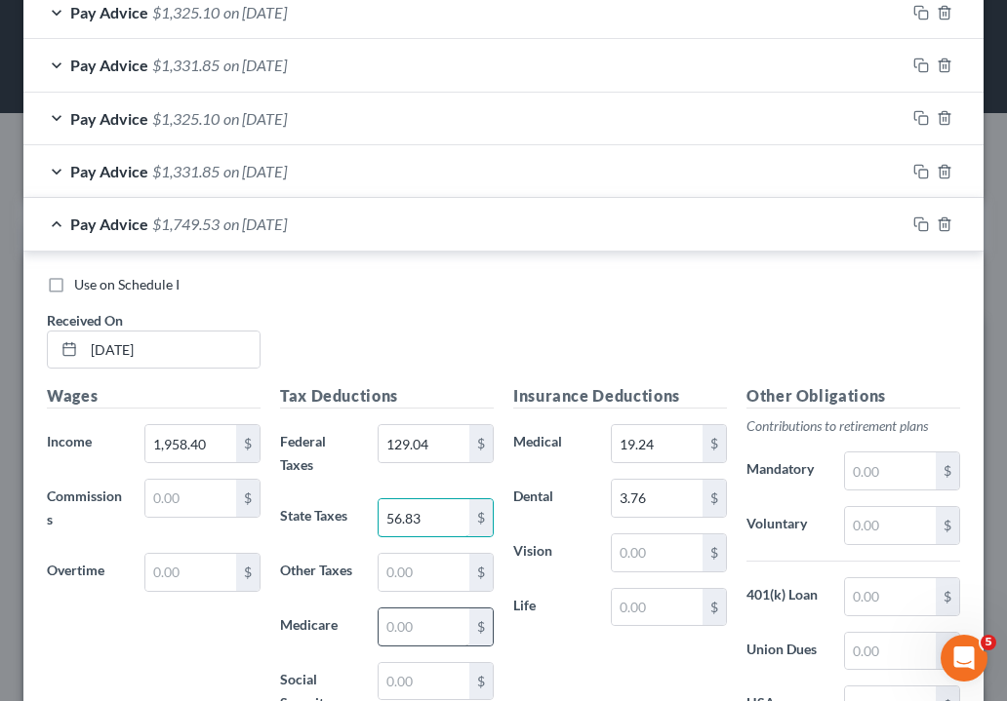
type input "56.83"
click at [429, 626] on input "text" at bounding box center [423, 627] width 91 height 37
type input "27.34"
click at [421, 686] on input "text" at bounding box center [423, 681] width 91 height 37
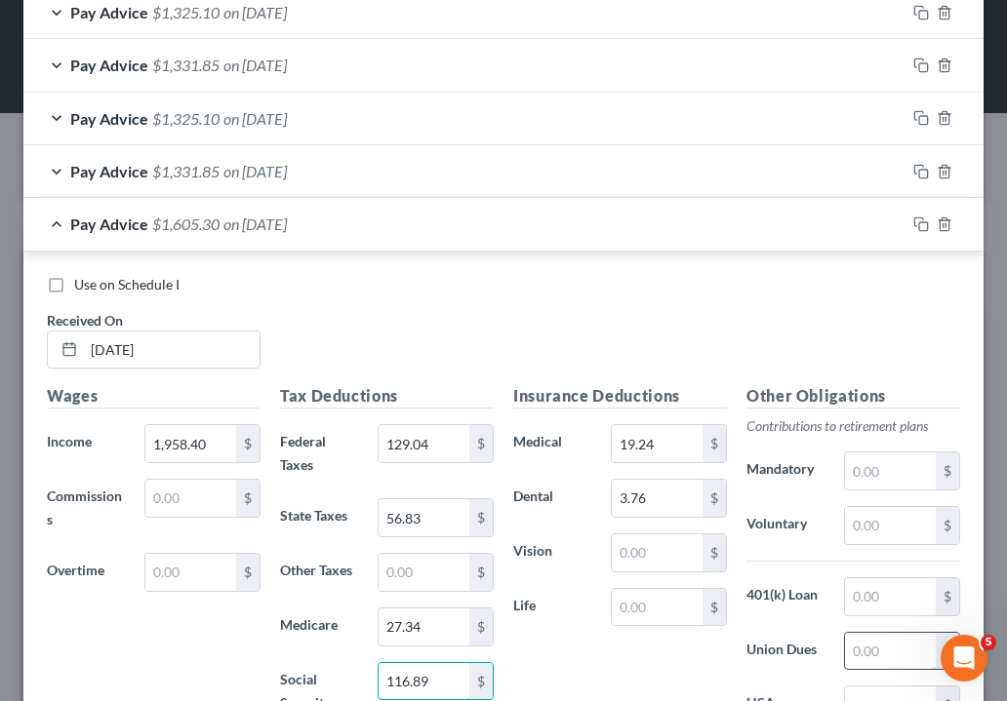
type input "116.89"
click at [862, 634] on input "text" at bounding box center [890, 651] width 91 height 37
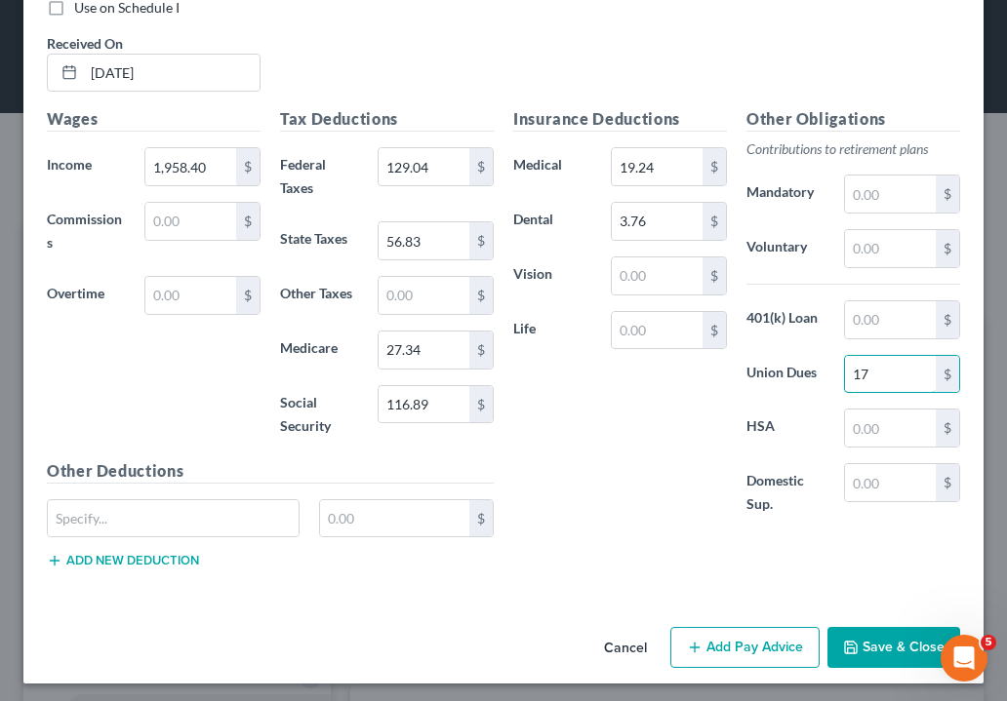
scroll to position [1257, 0]
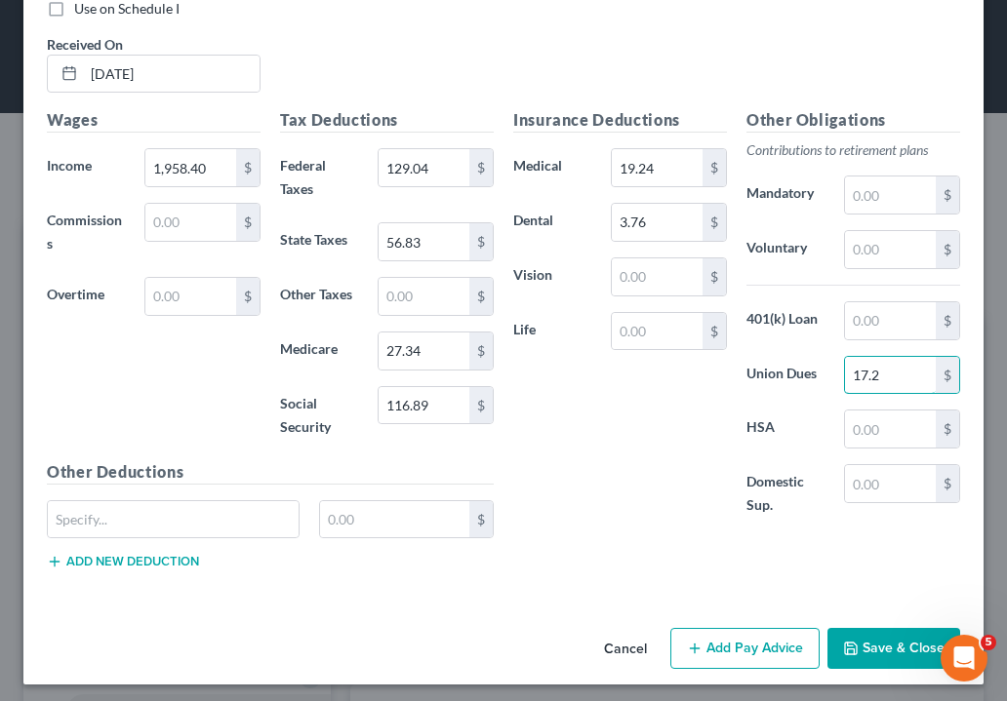
type input "17.26"
click at [418, 302] on input "text" at bounding box center [423, 296] width 91 height 37
type input "21.88"
click at [872, 179] on input "text" at bounding box center [890, 195] width 91 height 37
type input "241.06"
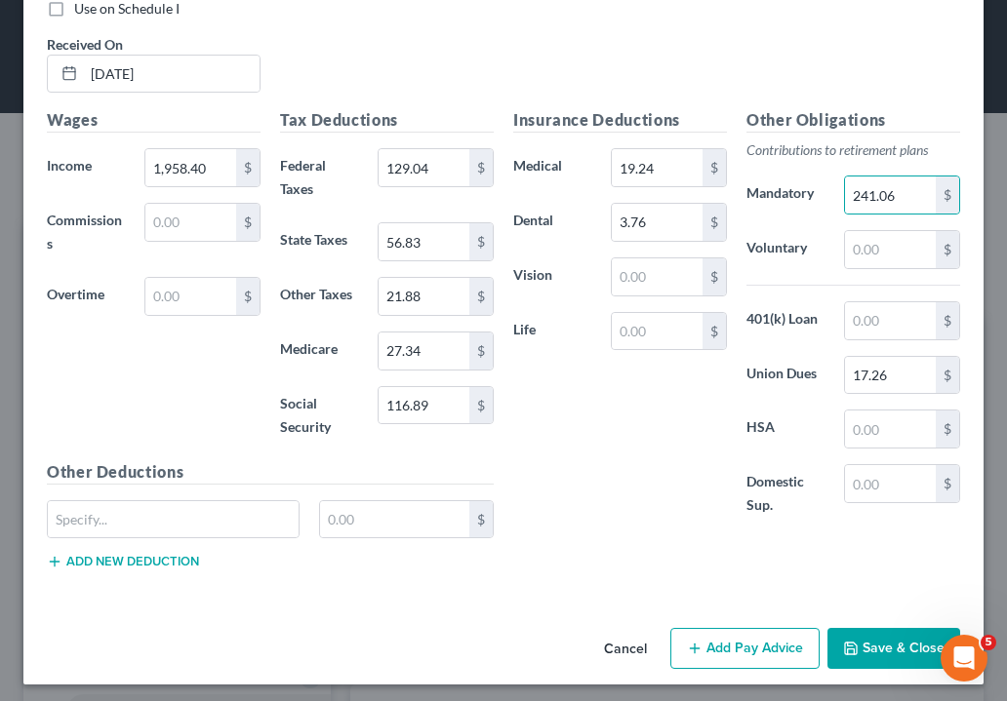
click at [780, 648] on button "Add Pay Advice" at bounding box center [744, 648] width 149 height 41
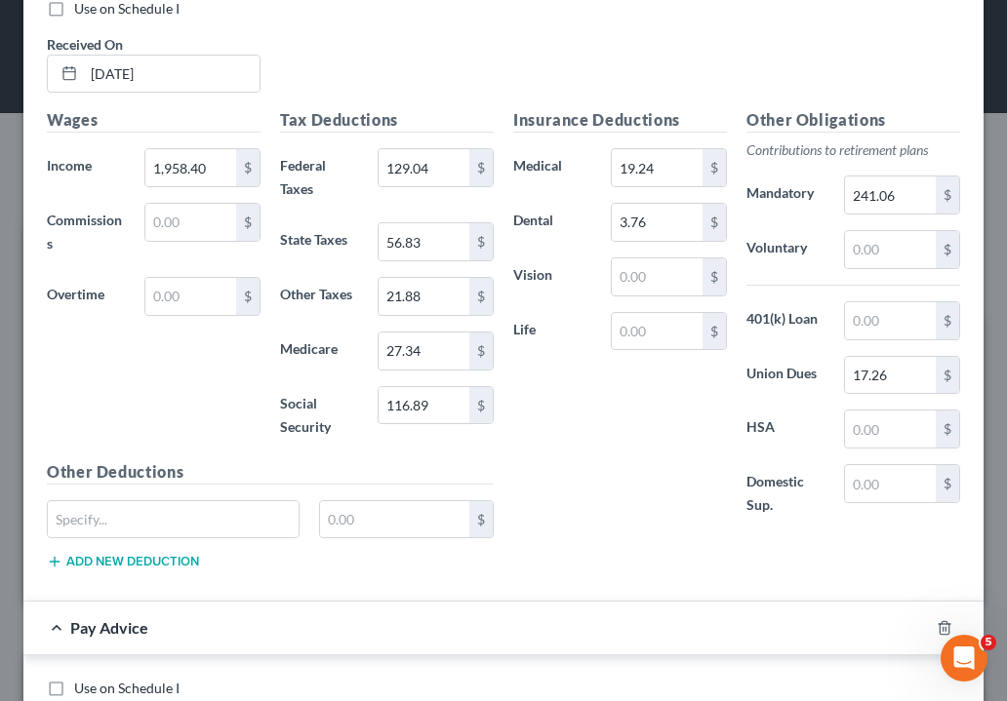
scroll to position [1587, 0]
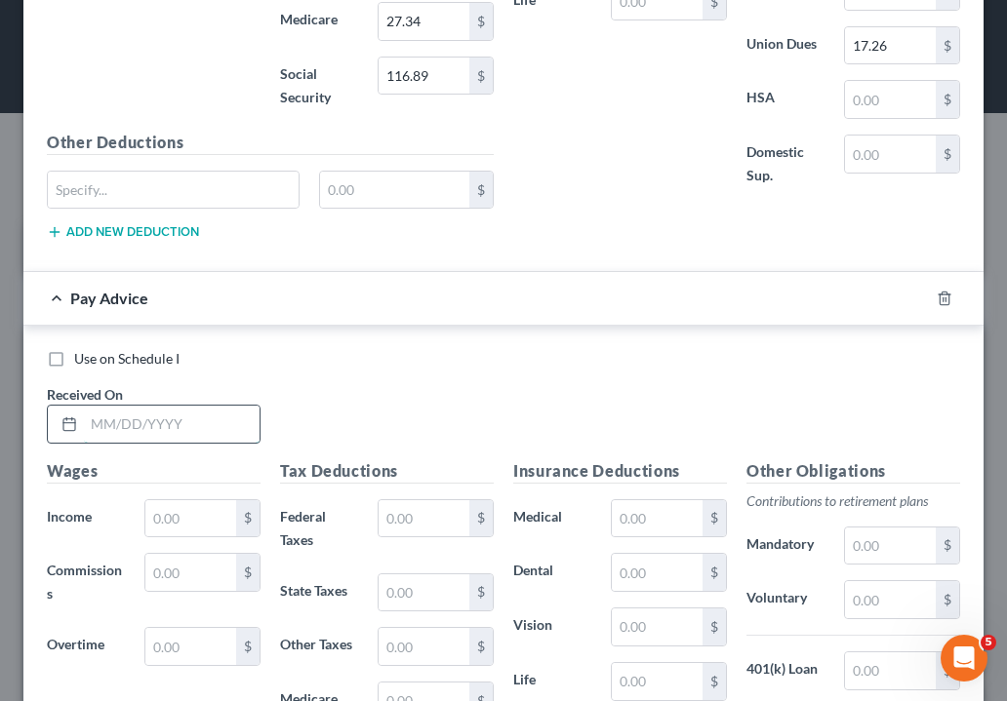
click at [94, 411] on input "text" at bounding box center [172, 424] width 176 height 37
type input "[DATE]"
click at [166, 507] on input "text" at bounding box center [190, 518] width 91 height 37
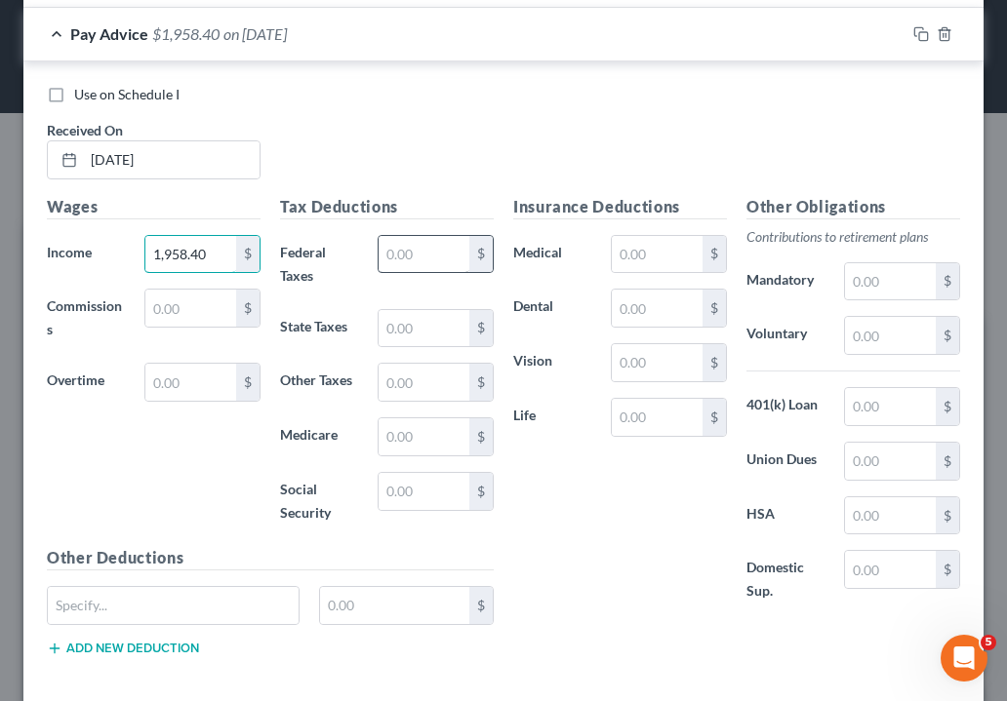
scroll to position [1904, 0]
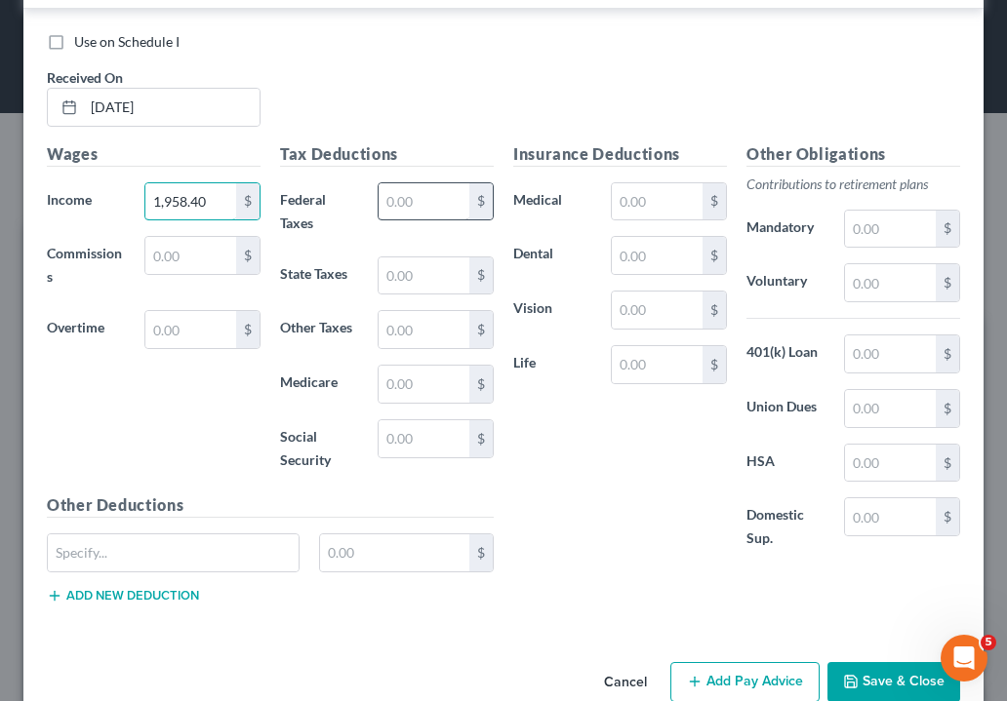
type input "1,958.40"
click at [420, 186] on input "text" at bounding box center [423, 201] width 91 height 37
type input "124.92"
click at [412, 263] on input "text" at bounding box center [423, 276] width 91 height 37
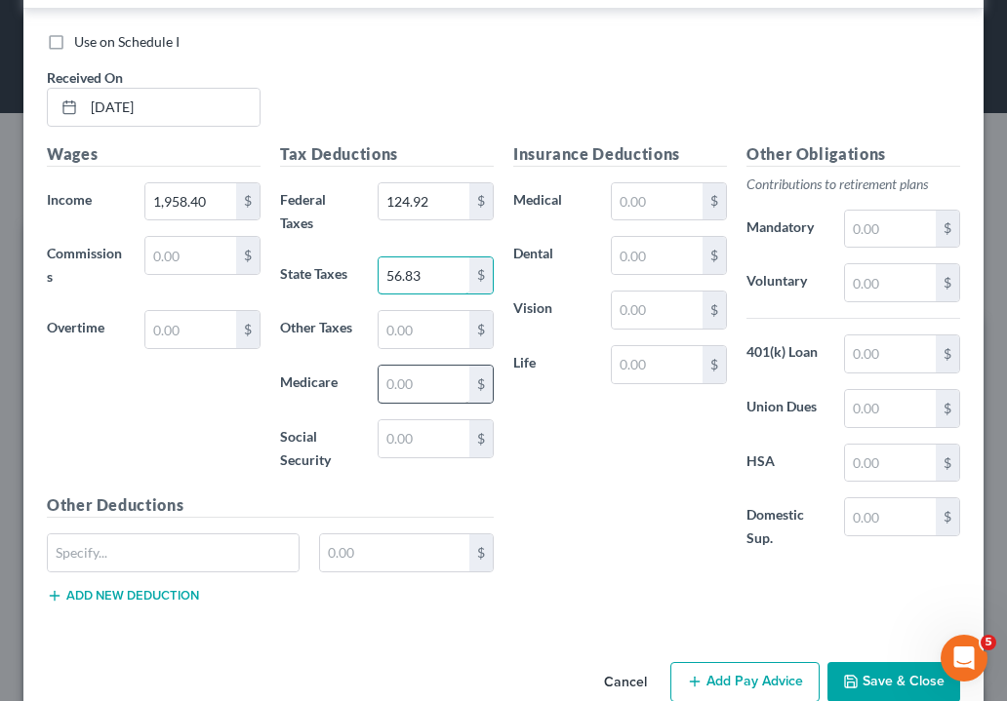
type input "56.83"
click at [429, 369] on input "text" at bounding box center [423, 384] width 91 height 37
type input "26.84"
click at [404, 431] on input "text" at bounding box center [423, 438] width 91 height 37
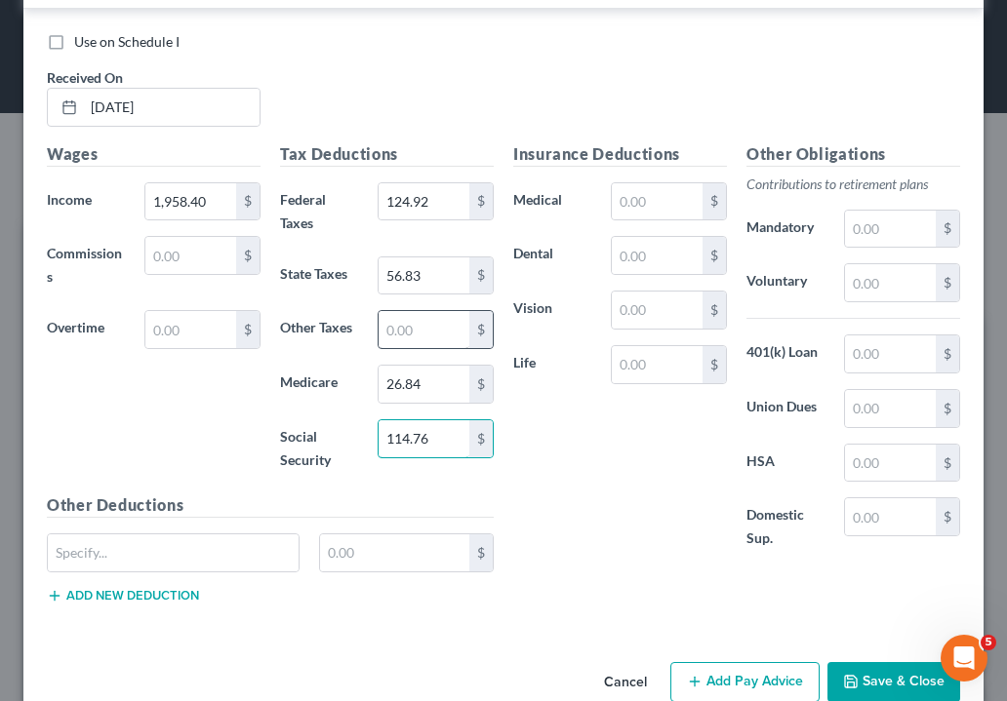
type input "114.76"
click at [417, 323] on input "text" at bounding box center [423, 329] width 91 height 37
type input "21.88"
click at [648, 200] on input "text" at bounding box center [657, 201] width 91 height 37
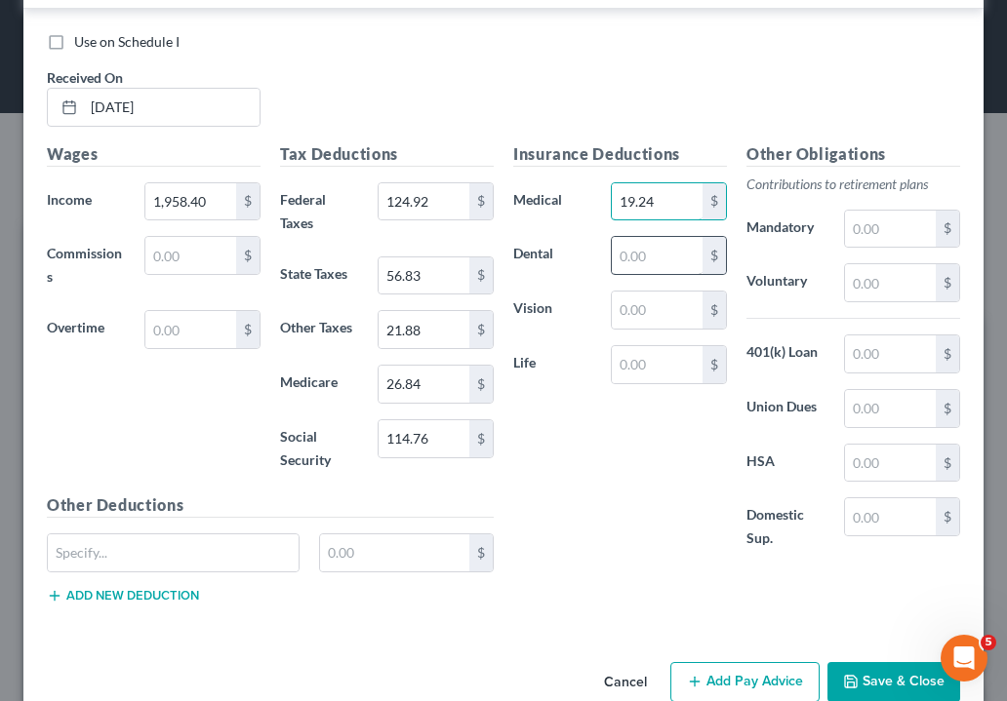
type input "19.24"
click at [667, 254] on input "text" at bounding box center [657, 255] width 91 height 37
type input "3.76"
click at [881, 407] on input "text" at bounding box center [890, 408] width 91 height 37
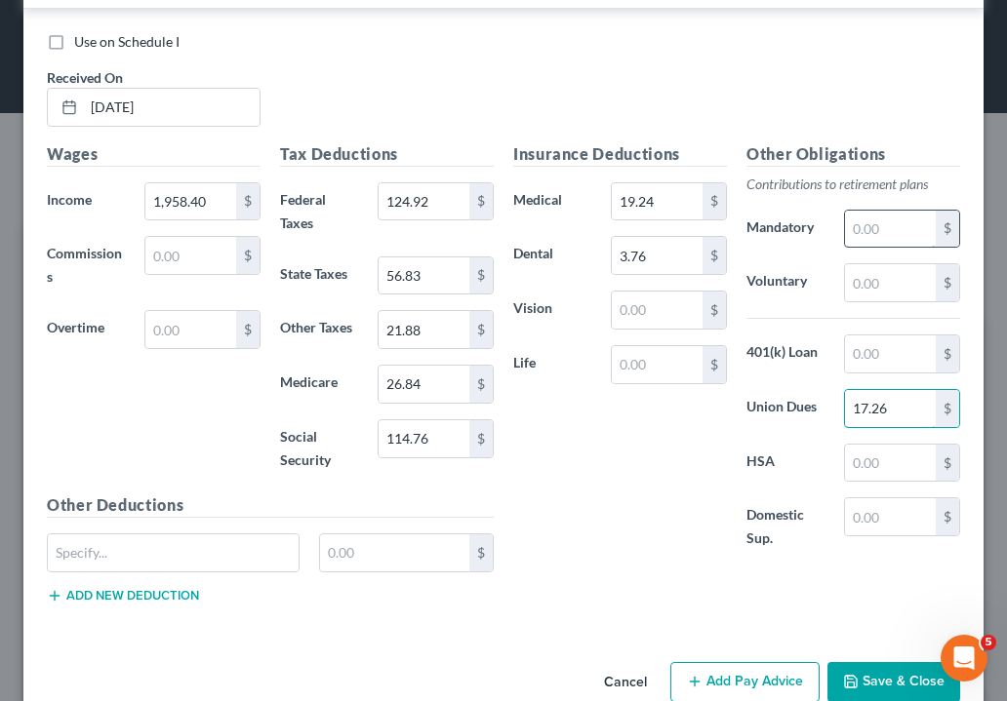
type input "17.26"
click at [876, 218] on input "text" at bounding box center [890, 229] width 91 height 37
type input "241.06"
click at [259, 338] on div "$" at bounding box center [202, 329] width 116 height 39
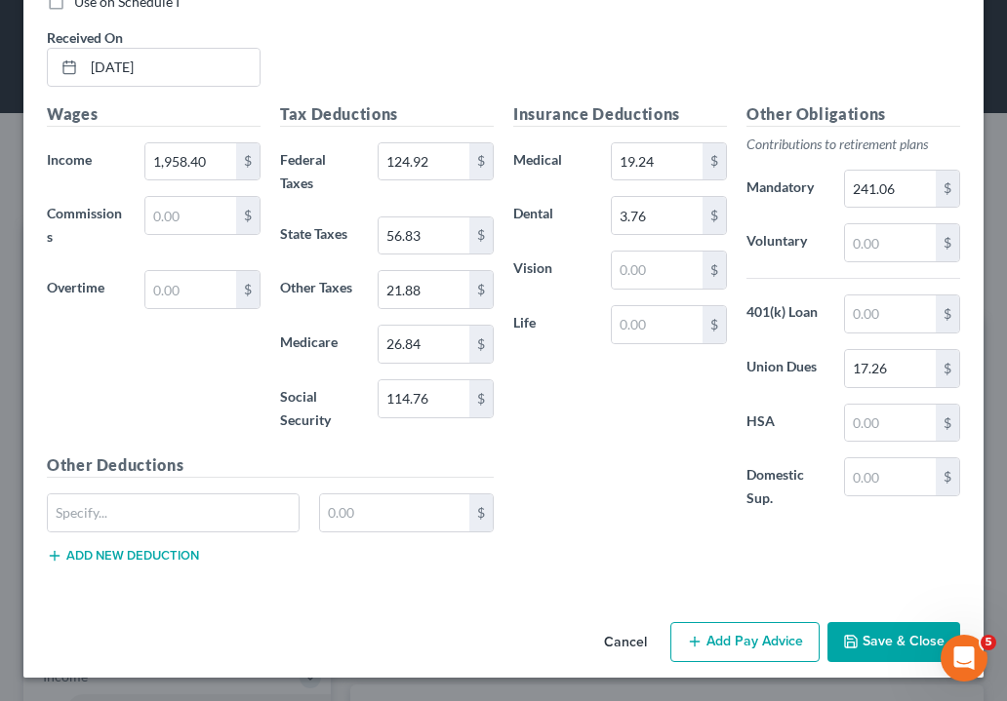
scroll to position [1936, 0]
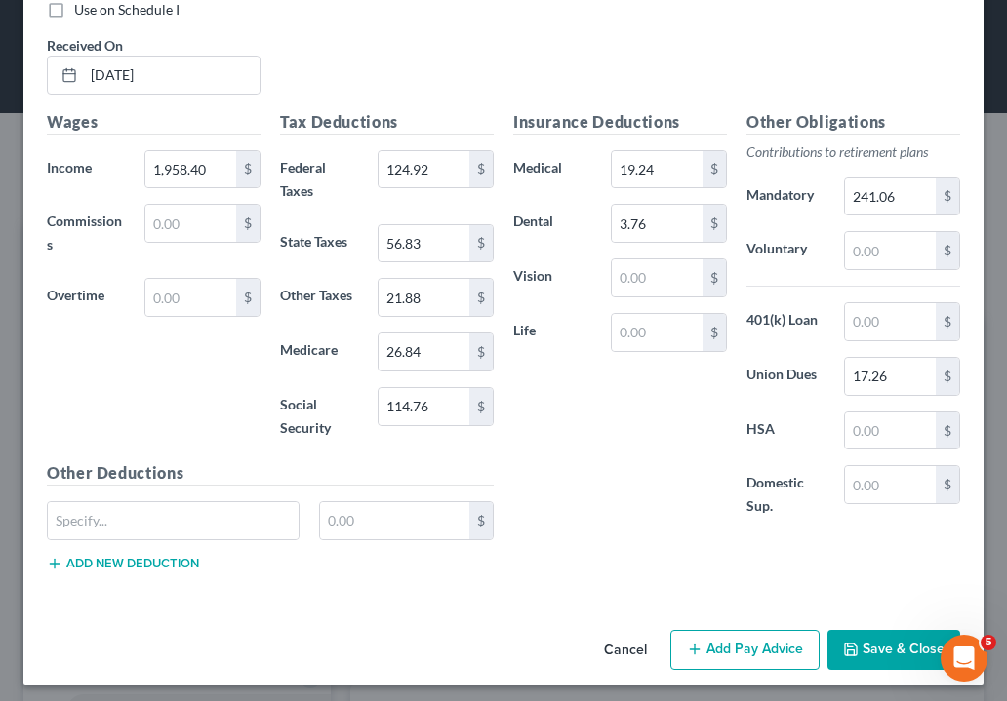
click at [764, 640] on button "Add Pay Advice" at bounding box center [744, 650] width 149 height 41
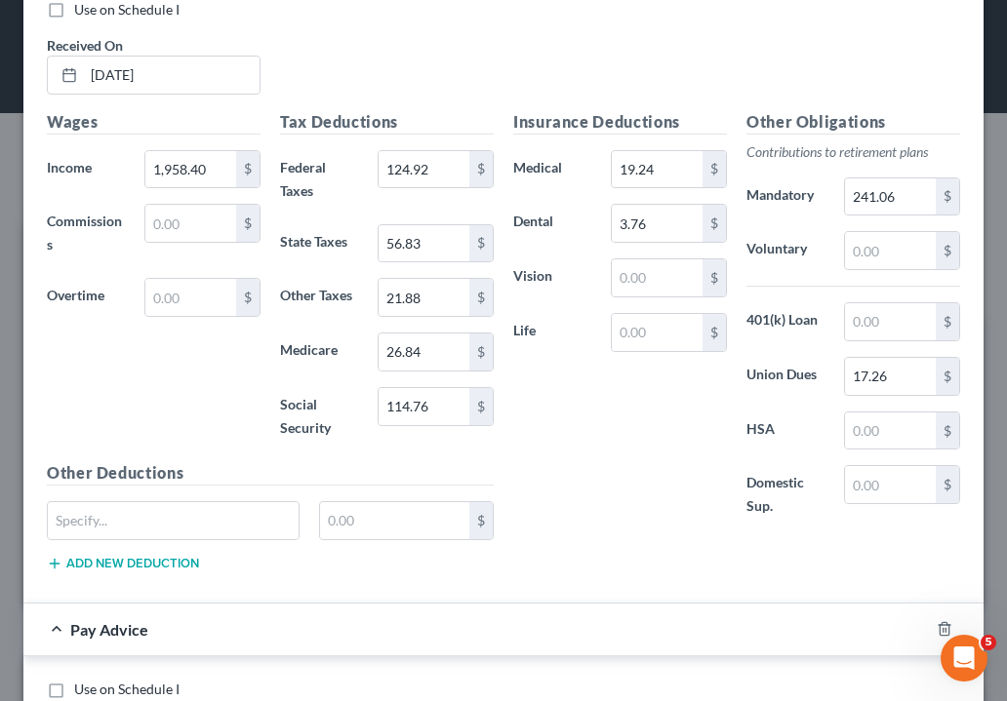
scroll to position [2404, 0]
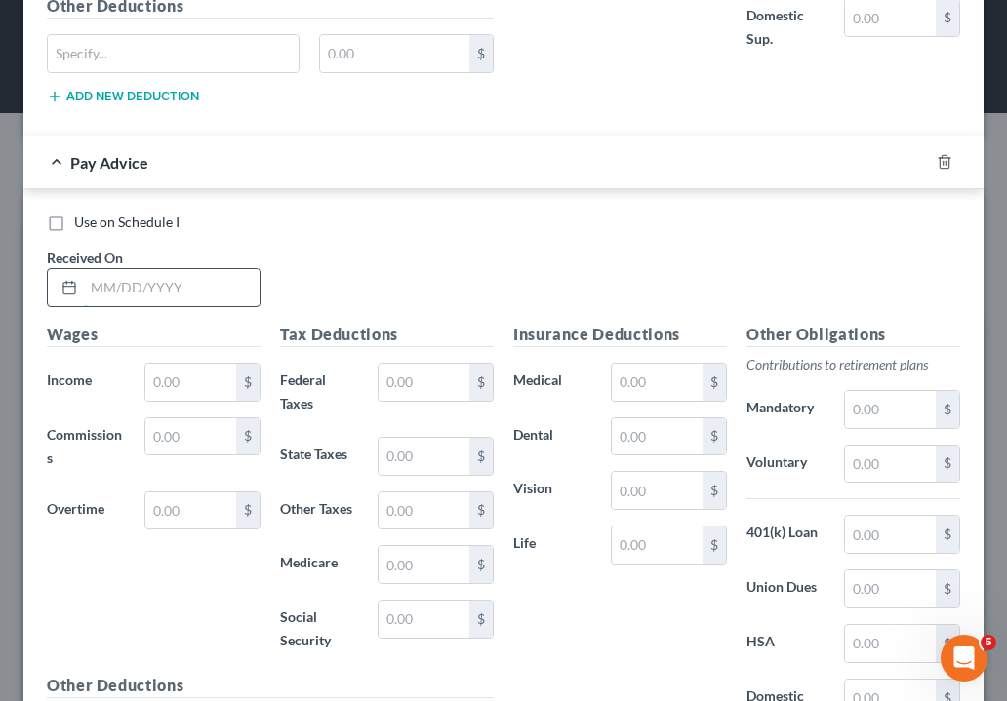
click at [98, 270] on input "text" at bounding box center [172, 287] width 176 height 37
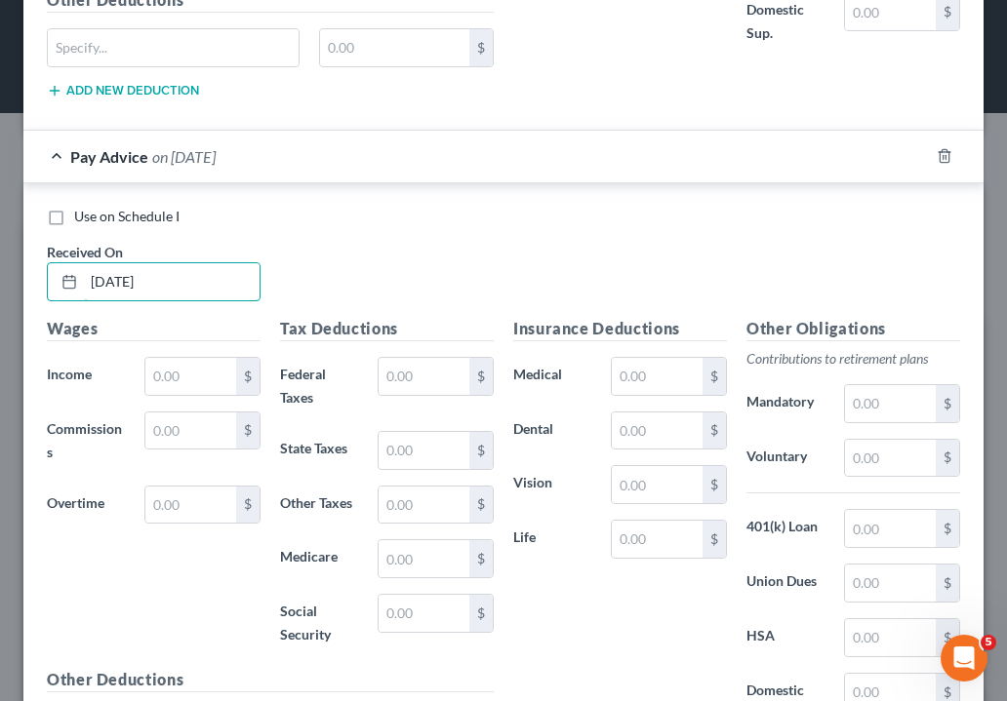
type input "[DATE]"
click at [139, 360] on div "$" at bounding box center [203, 376] width 136 height 39
click at [162, 371] on input "text" at bounding box center [190, 376] width 91 height 37
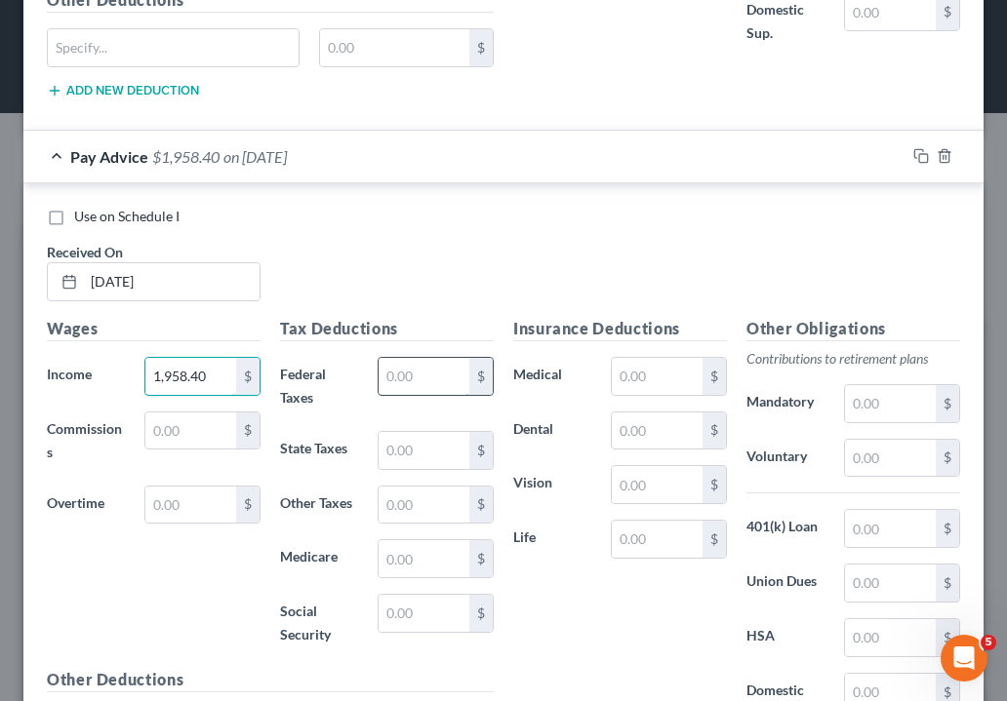
type input "1,958.40"
click at [430, 376] on input "text" at bounding box center [423, 376] width 91 height 37
type input "129.04"
click at [421, 437] on input "text" at bounding box center [423, 450] width 91 height 37
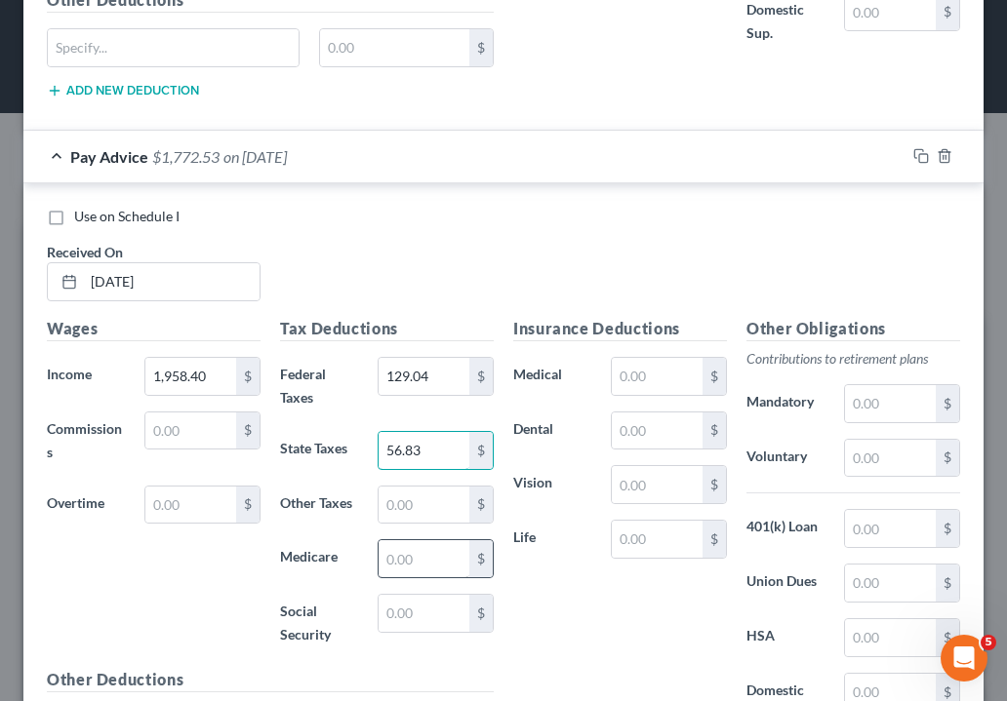
type input "56.83"
click at [434, 558] on input "text" at bounding box center [423, 558] width 91 height 37
type input "27.33"
click at [431, 608] on input "text" at bounding box center [423, 613] width 91 height 37
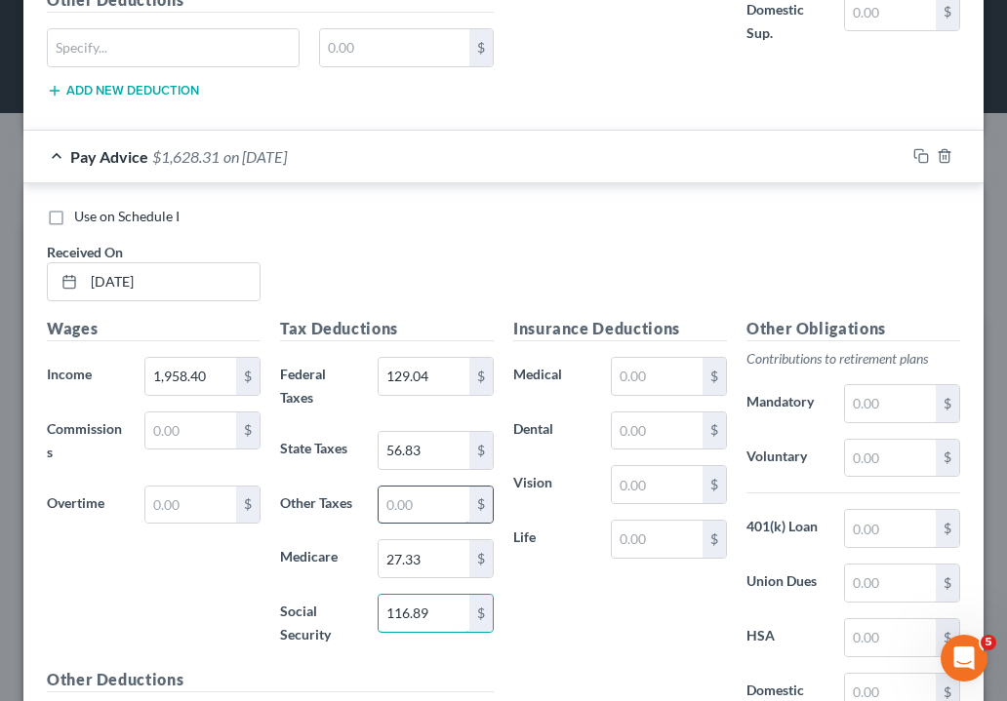
type input "116.89"
click at [422, 488] on input "text" at bounding box center [423, 505] width 91 height 37
type input "21.88"
click at [655, 370] on input "text" at bounding box center [657, 376] width 91 height 37
type input "19.24"
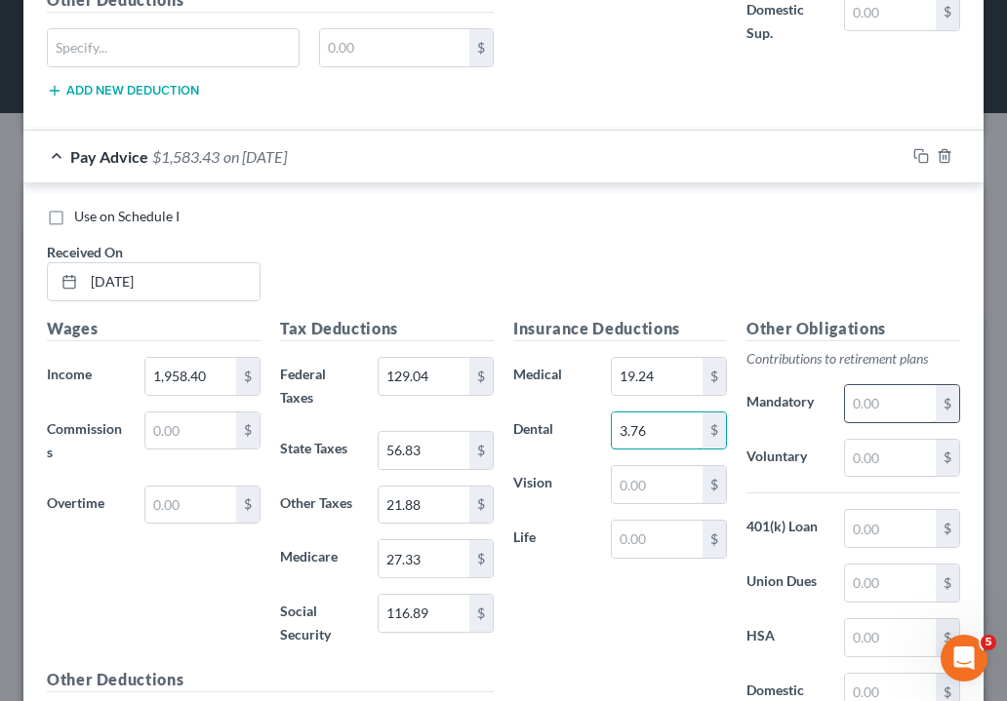
type input "3.76"
click at [870, 390] on input "text" at bounding box center [890, 403] width 91 height 37
type input "241.06"
click at [886, 595] on div "Other Obligations Contributions to retirement plans Mandatory 241.06 $ Voluntar…" at bounding box center [852, 532] width 233 height 430
click at [881, 581] on input "text" at bounding box center [890, 583] width 91 height 37
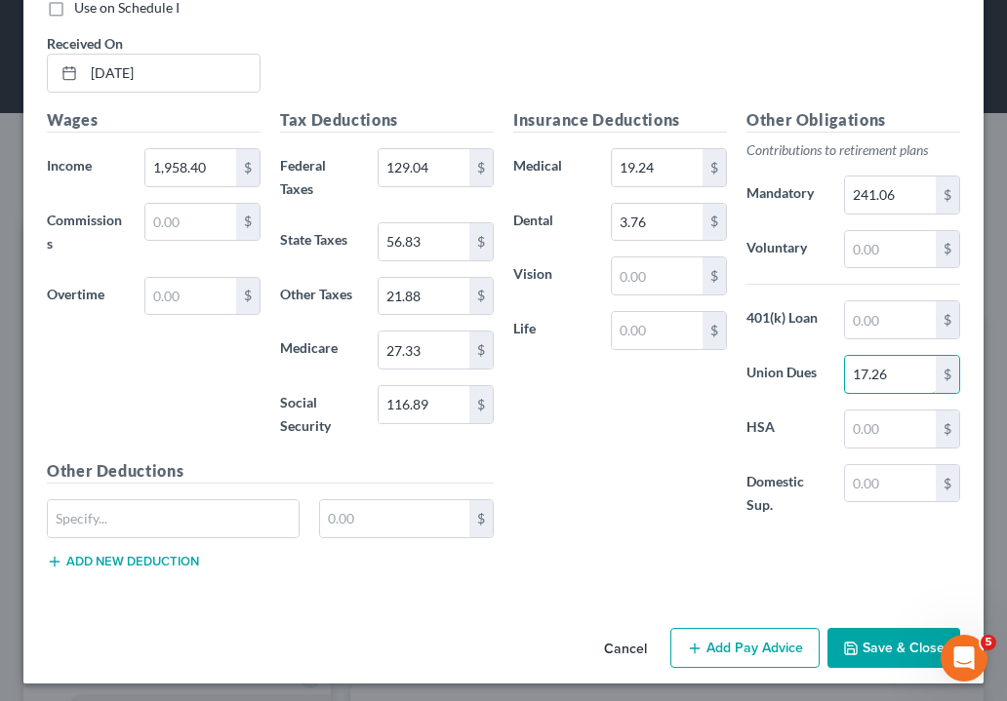
scroll to position [2616, 0]
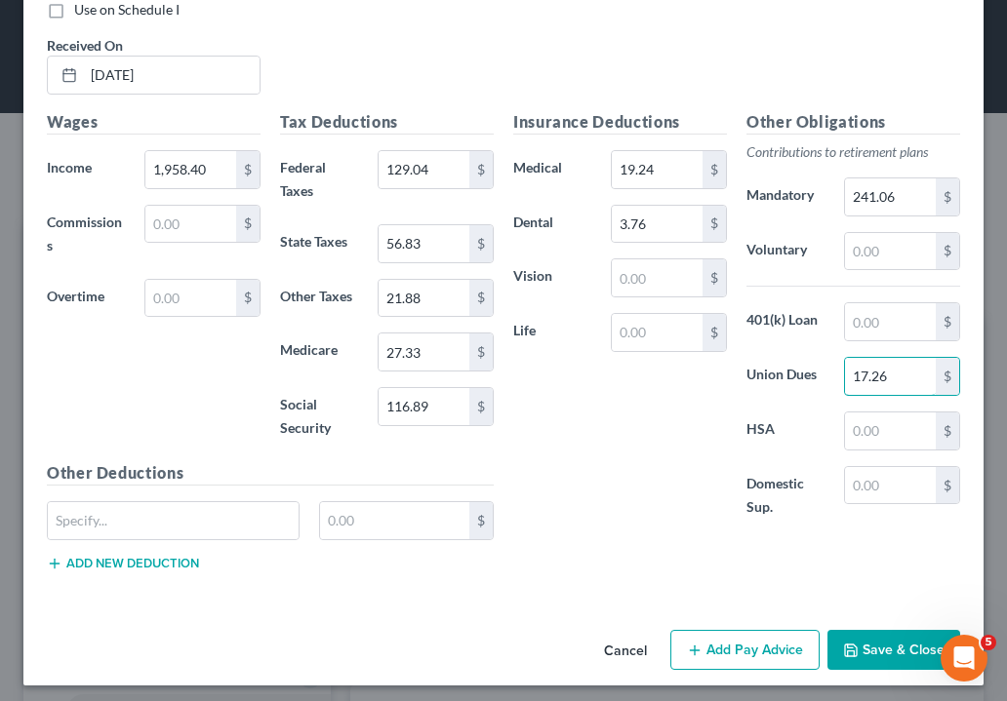
type input "17.26"
click at [869, 643] on button "Save & Close" at bounding box center [893, 650] width 133 height 41
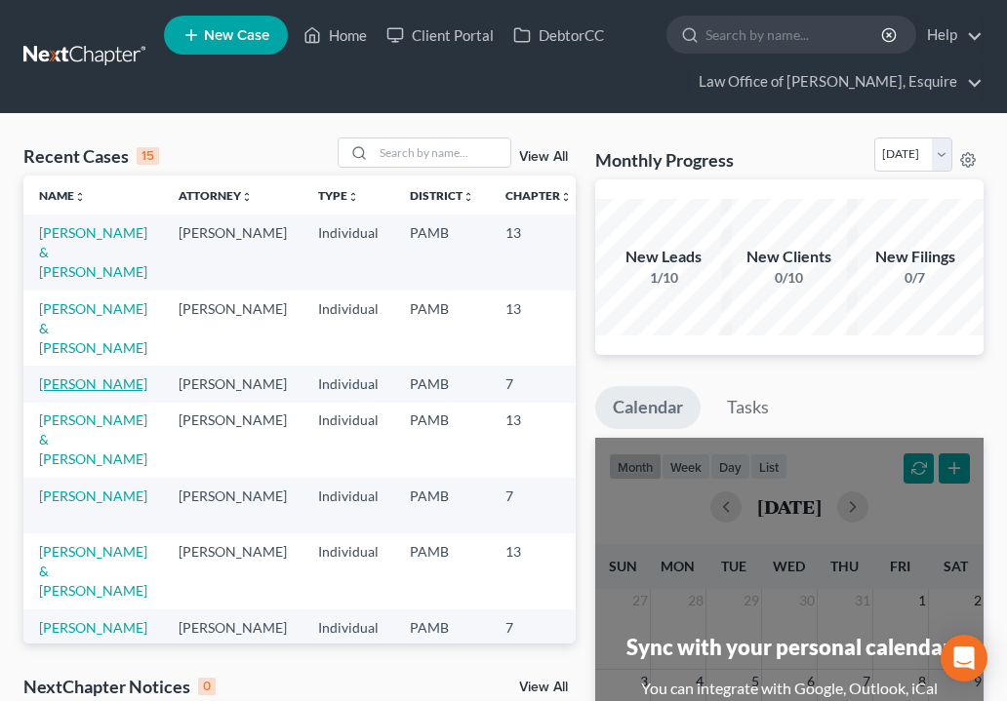
click at [58, 392] on link "[PERSON_NAME]" at bounding box center [93, 384] width 108 height 17
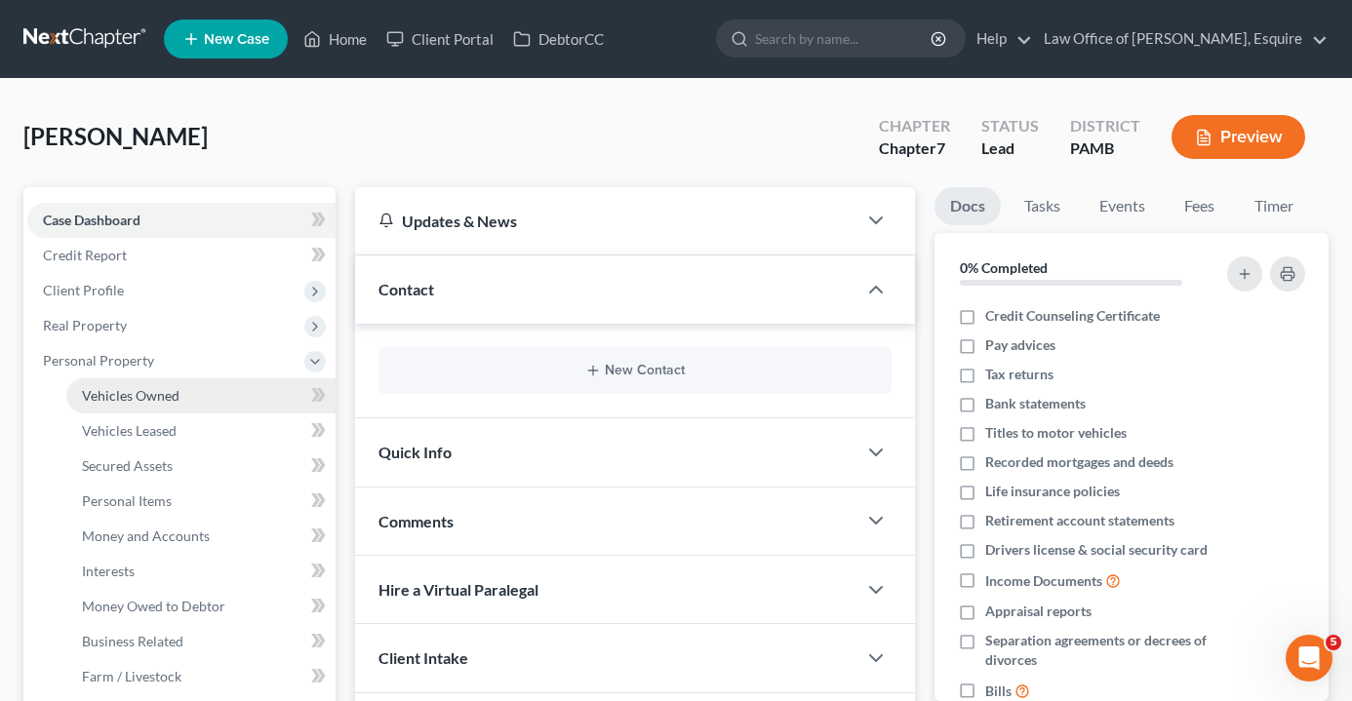
click at [173, 384] on link "Vehicles Owned" at bounding box center [200, 395] width 269 height 35
